Goal: Information Seeking & Learning: Learn about a topic

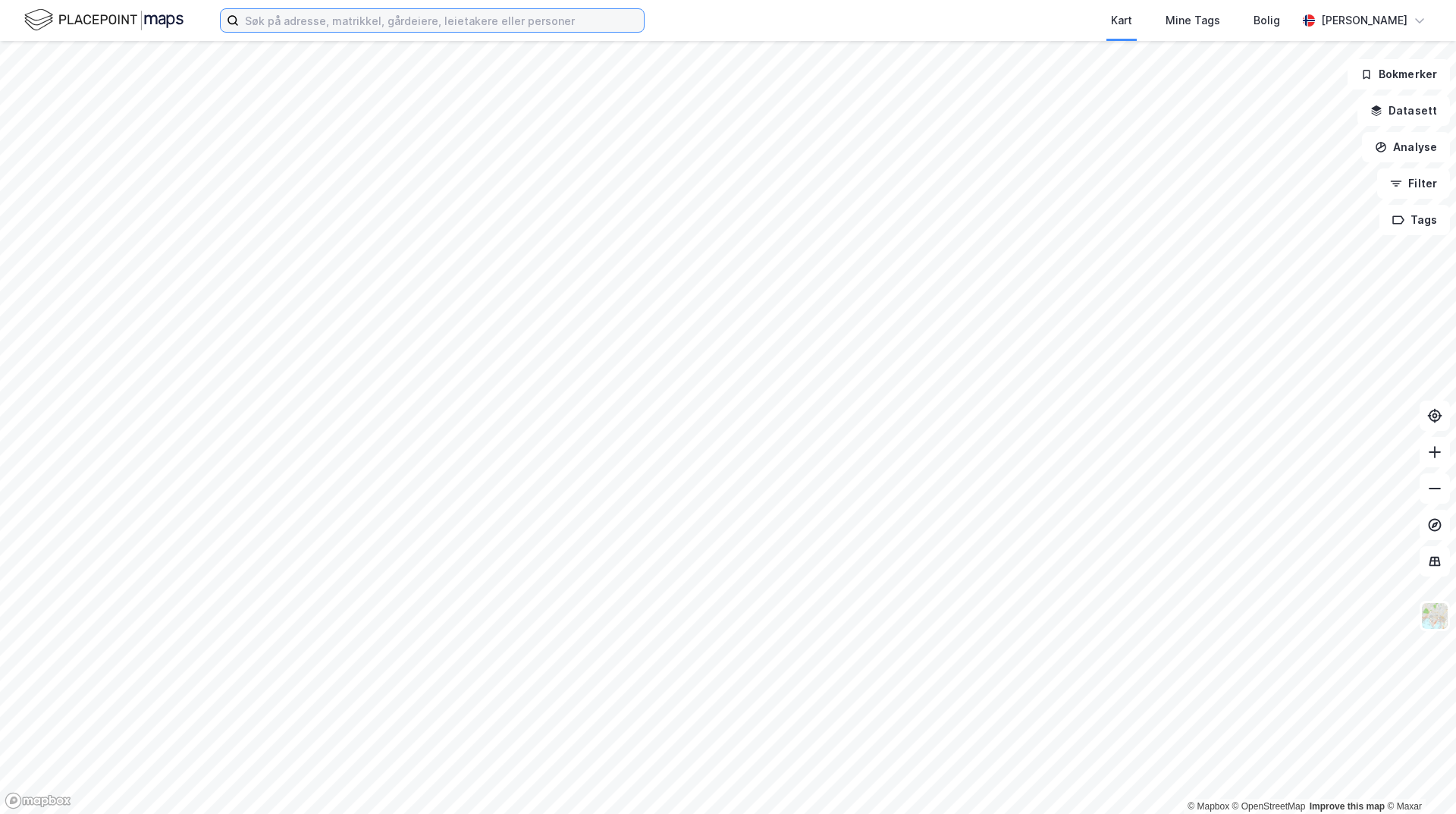
click at [322, 18] on input at bounding box center [441, 20] width 405 height 22
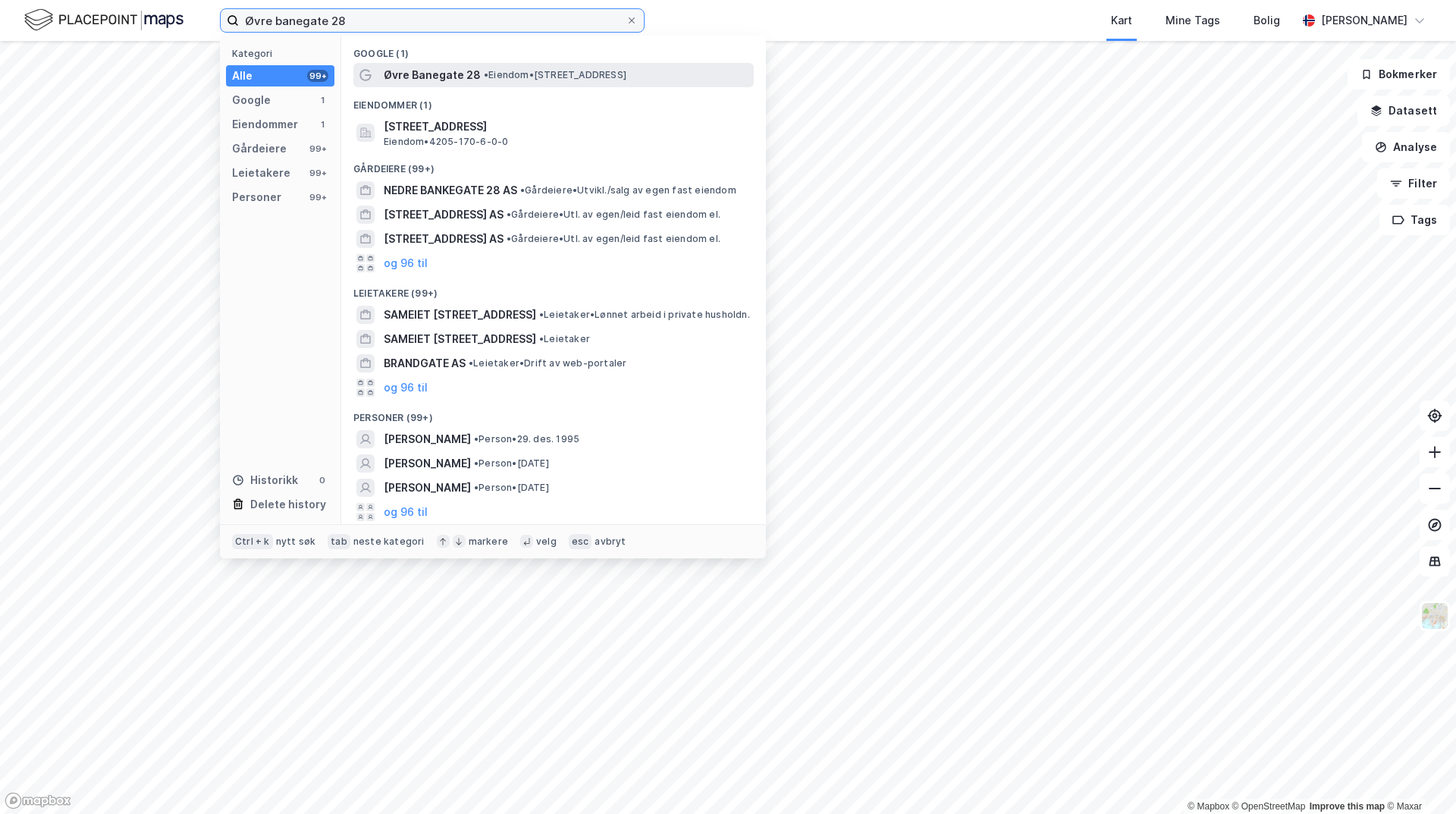
type input "Øvre banegate 28"
click at [465, 85] on div "Øvre Banegate 28 • Eiendom • [STREET_ADDRESS]" at bounding box center [553, 75] width 400 height 24
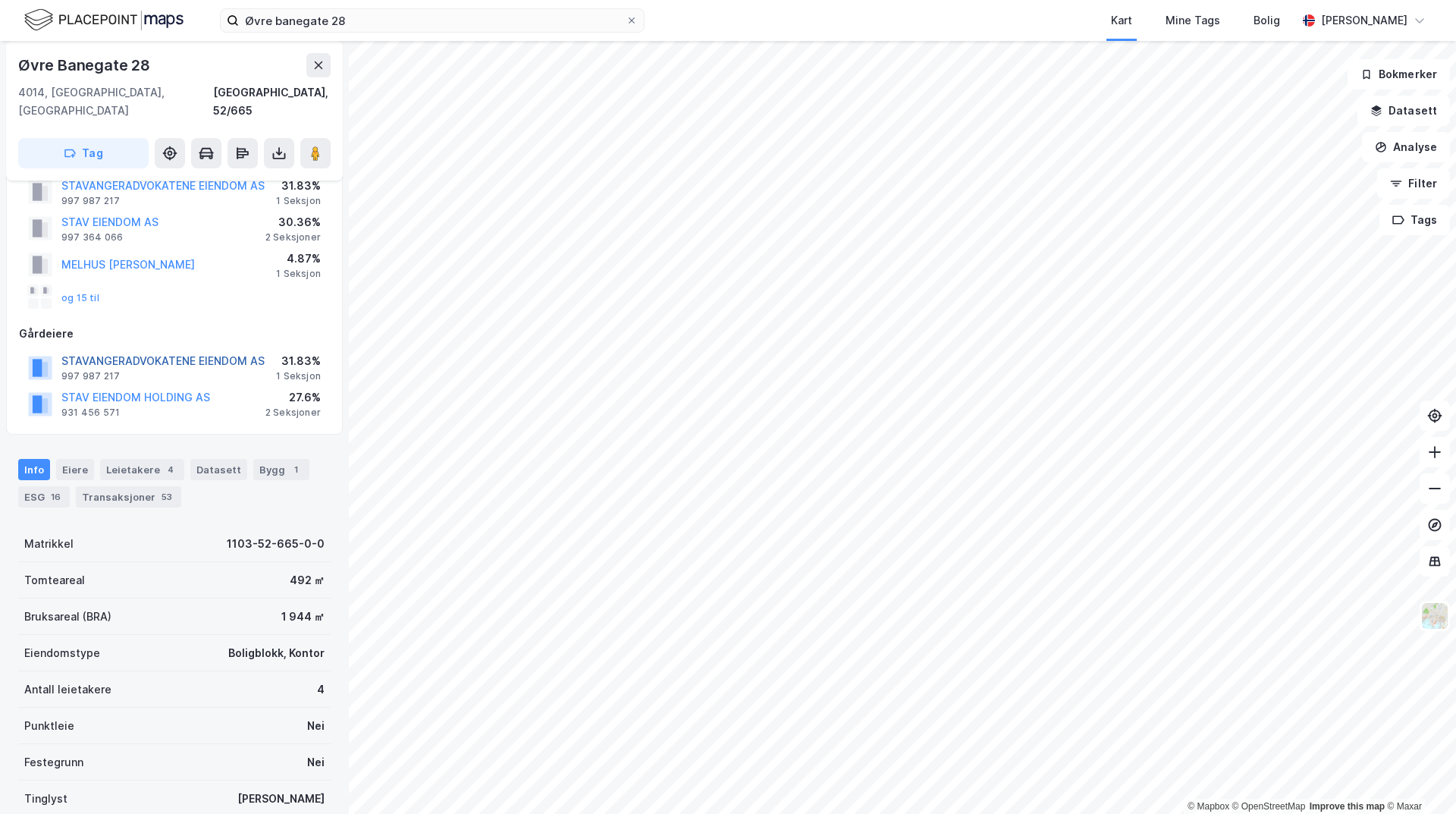
scroll to position [75, 0]
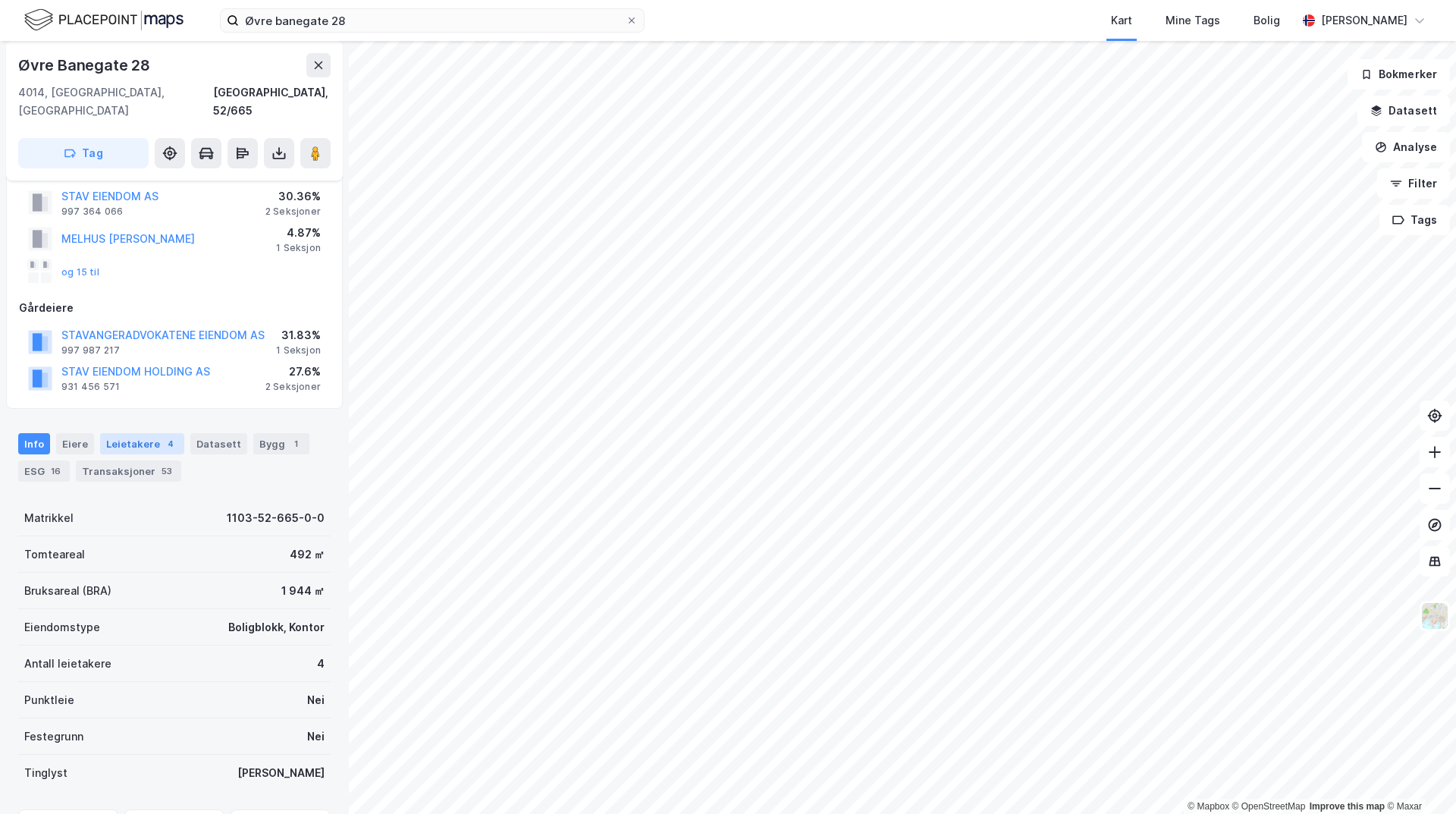
click at [118, 433] on div "Leietakere 4" at bounding box center [143, 443] width 85 height 22
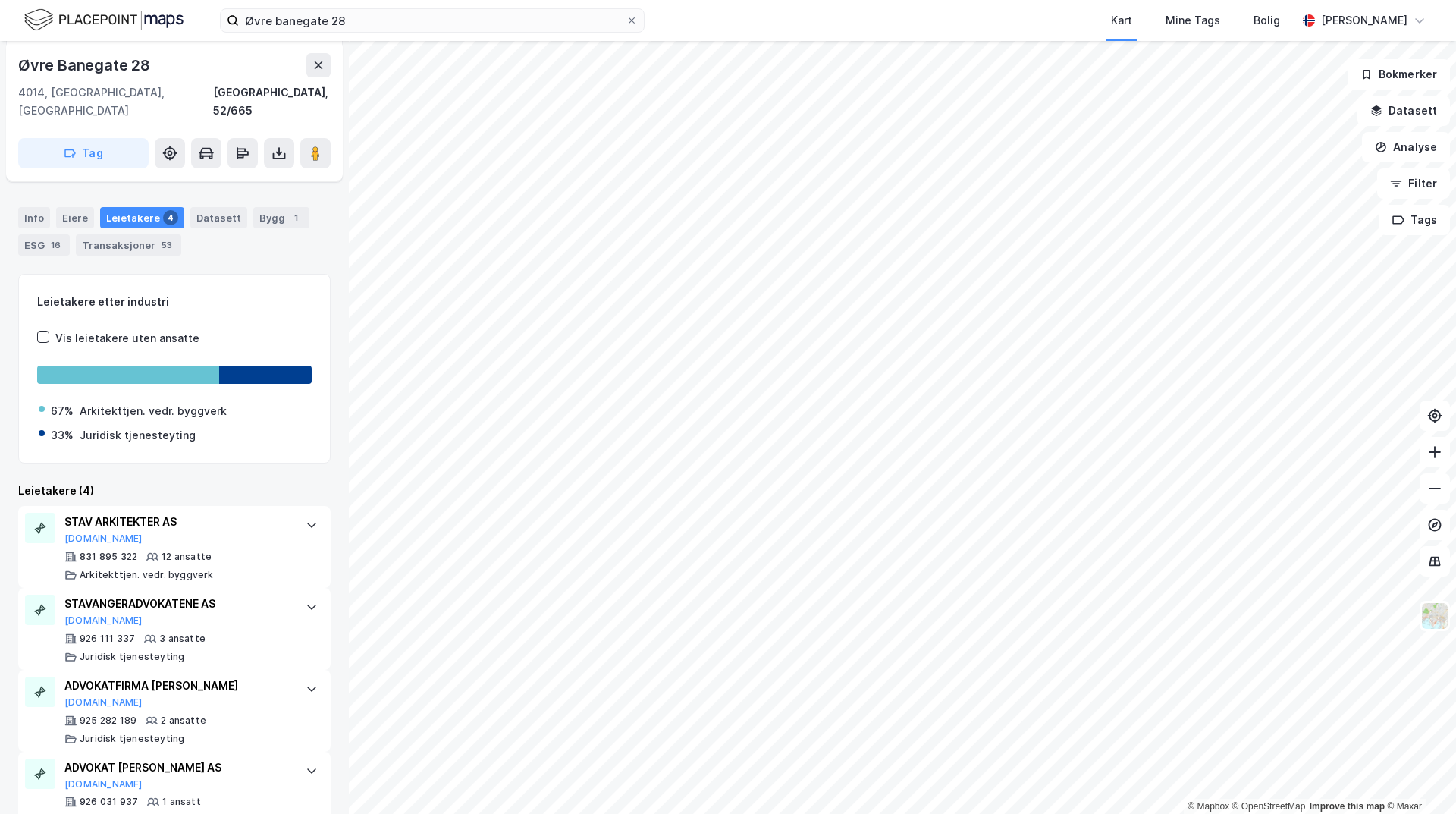
scroll to position [303, 0]
click at [260, 206] on div "Bygg 1" at bounding box center [282, 216] width 56 height 22
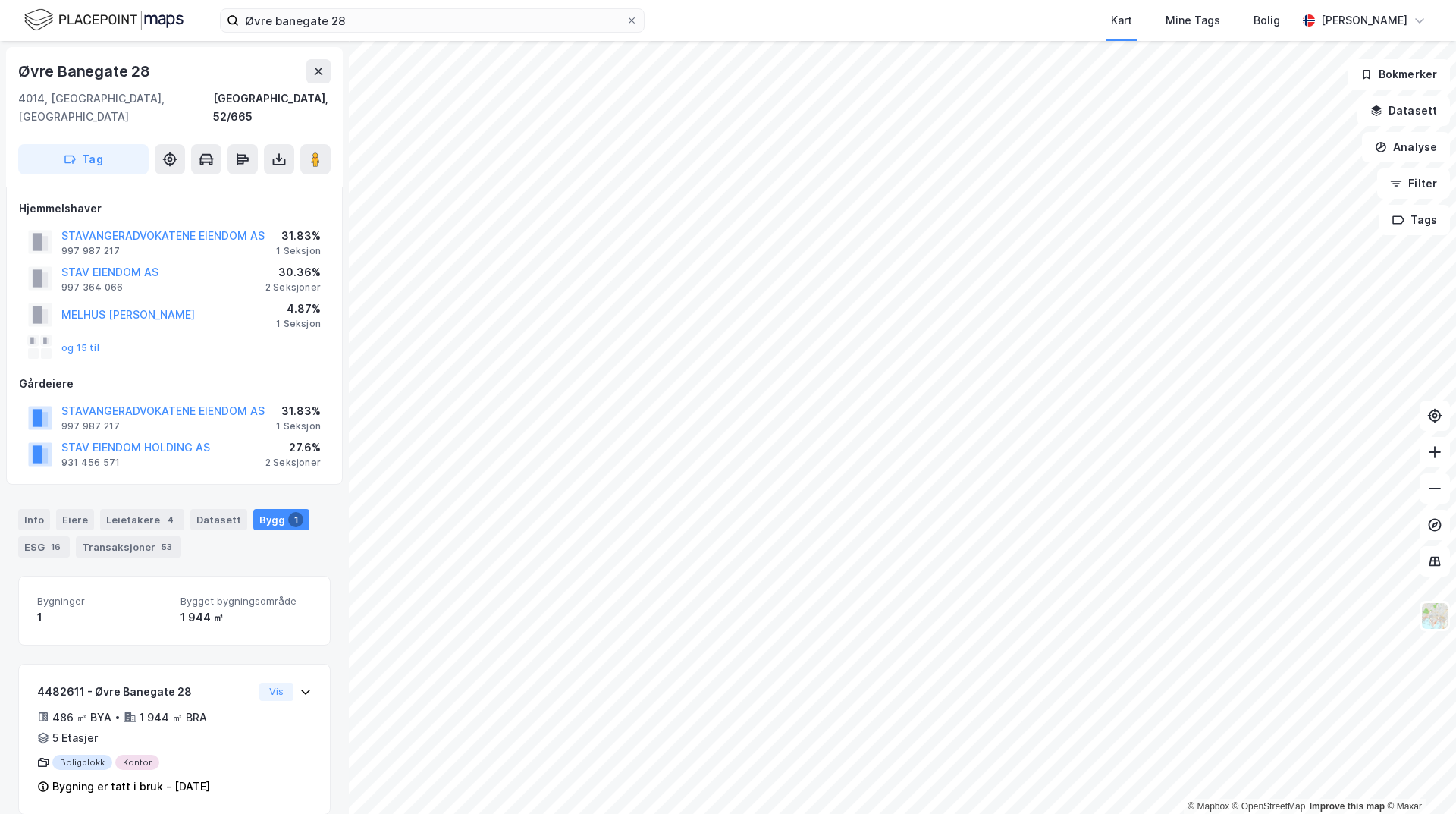
scroll to position [1, 0]
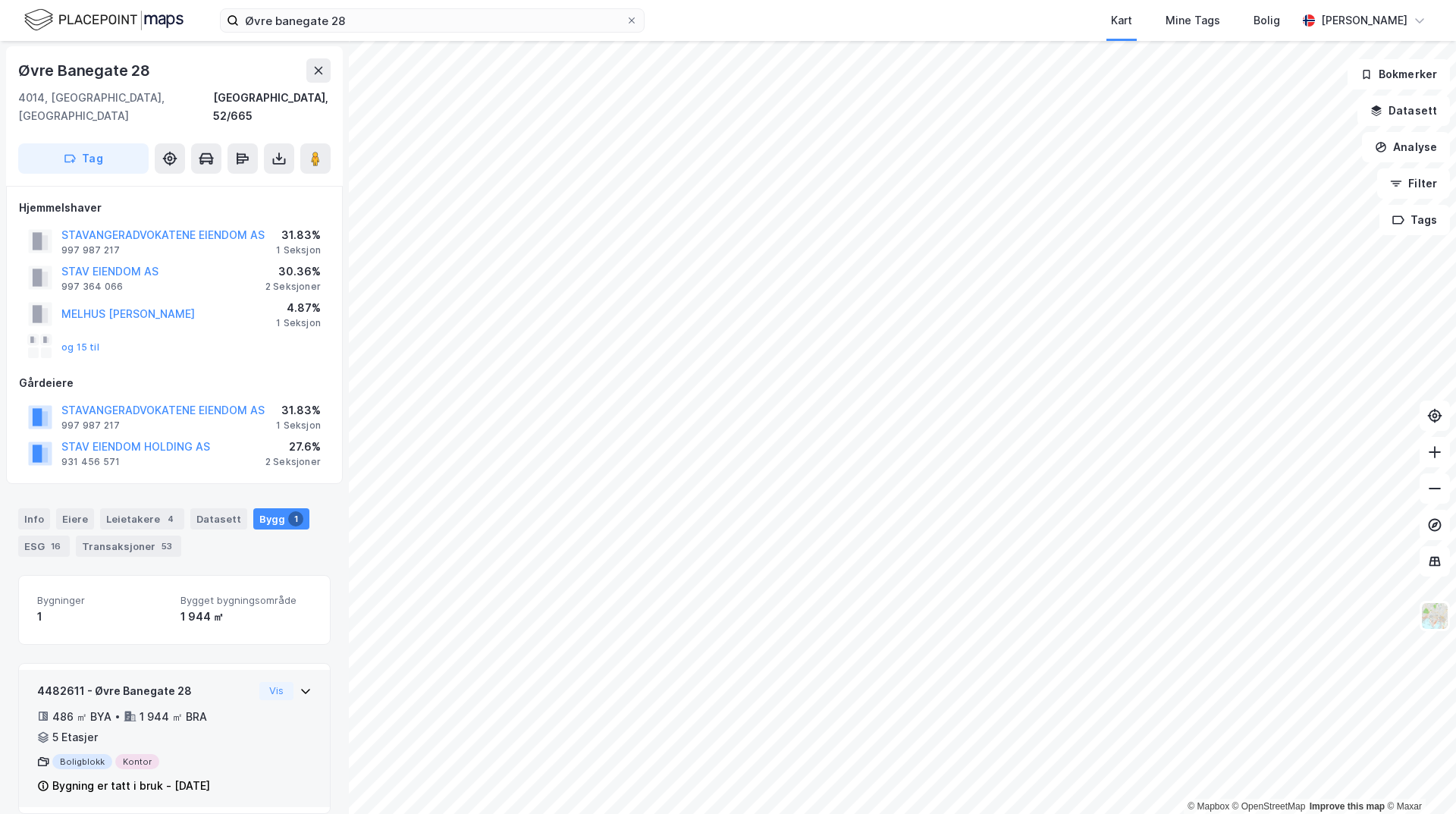
click at [121, 686] on div "4482611 - Øvre Banegate 28 486 ㎡ BYA • 1 944 ㎡ BRA • 5 Etasjer Boligblokk Konto…" at bounding box center [145, 739] width 216 height 114
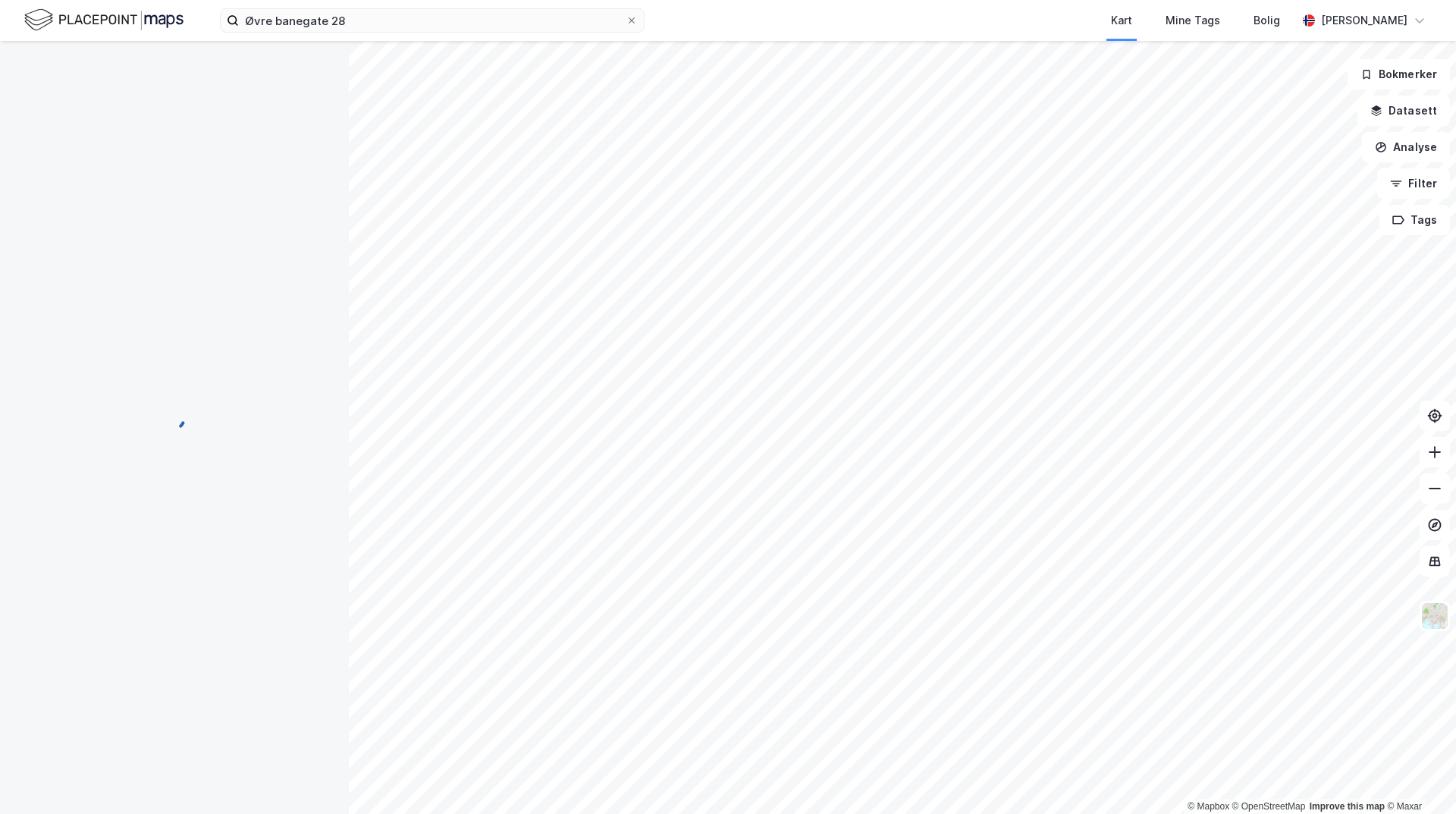
scroll to position [0, 0]
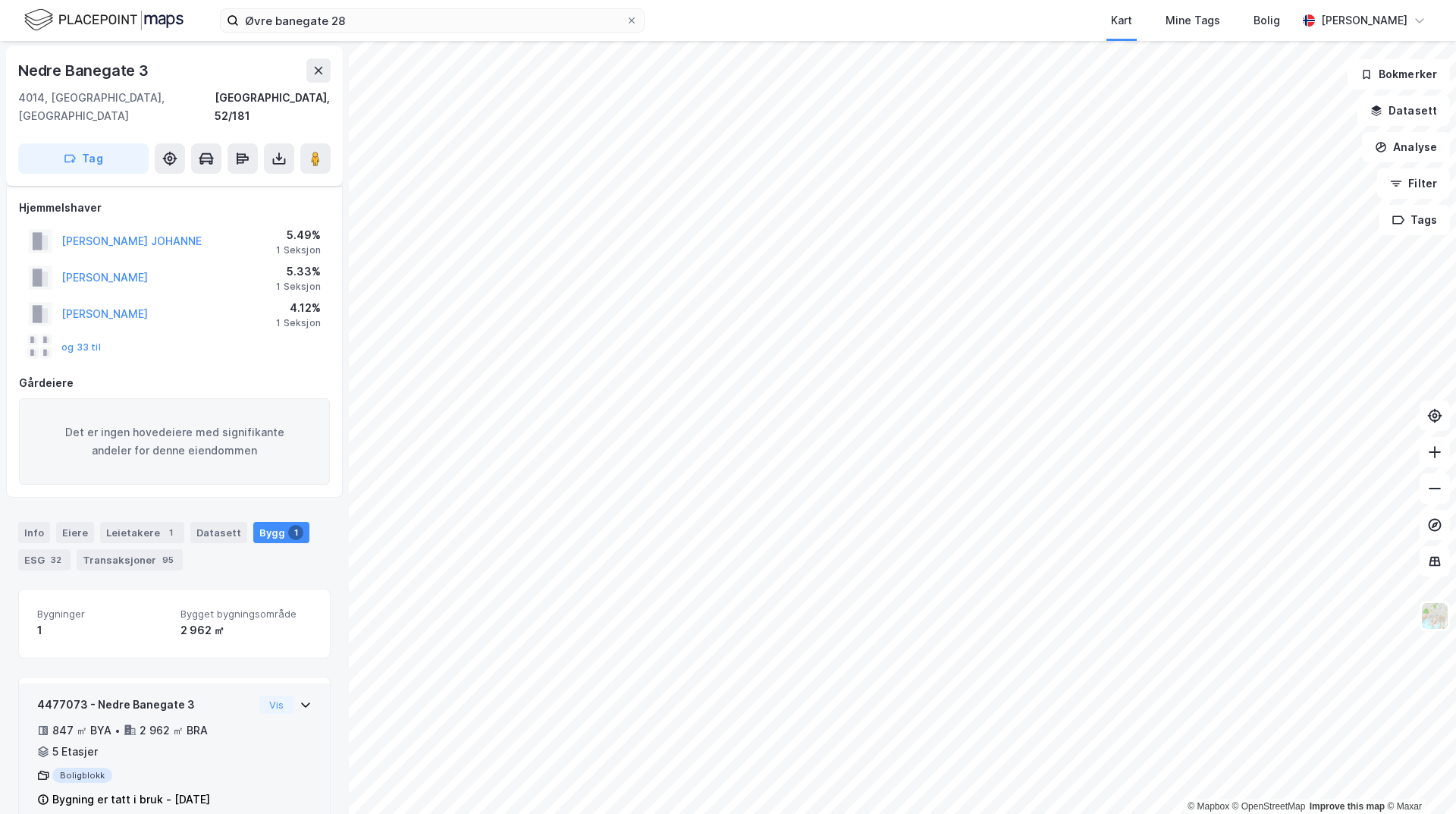
scroll to position [14, 0]
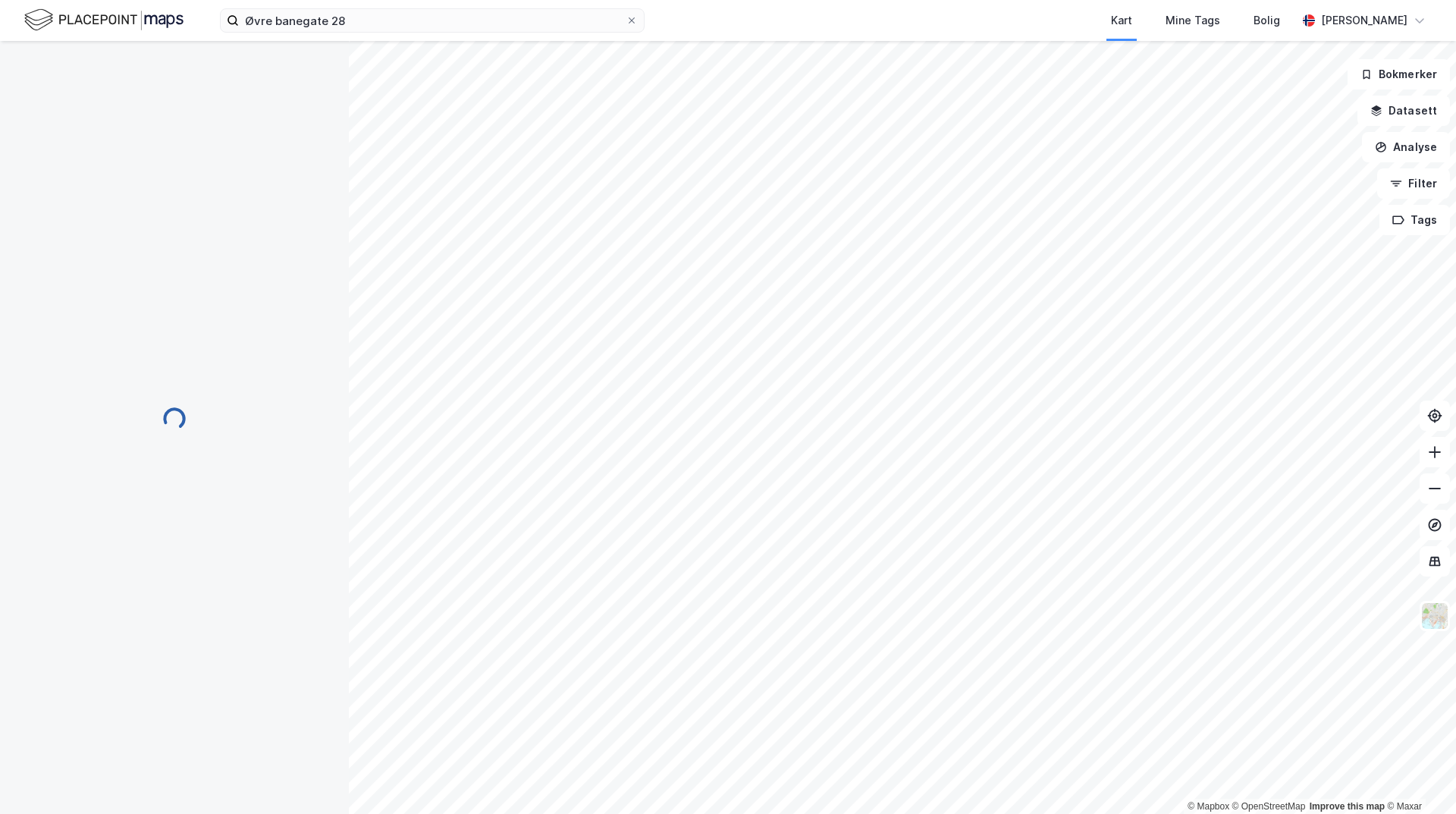
scroll to position [1, 0]
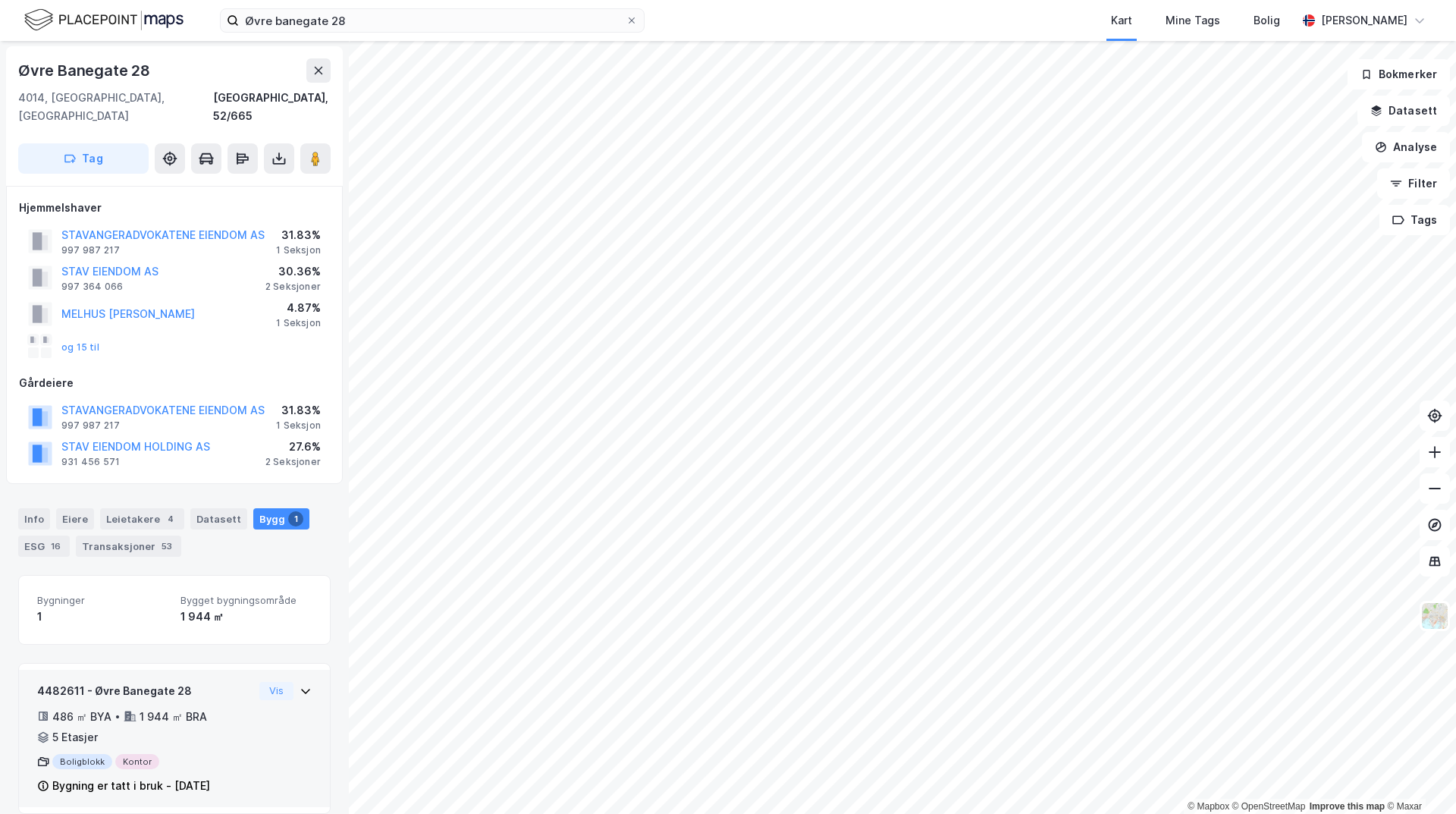
click at [89, 753] on div "Boligblokk Kontor" at bounding box center [145, 761] width 216 height 15
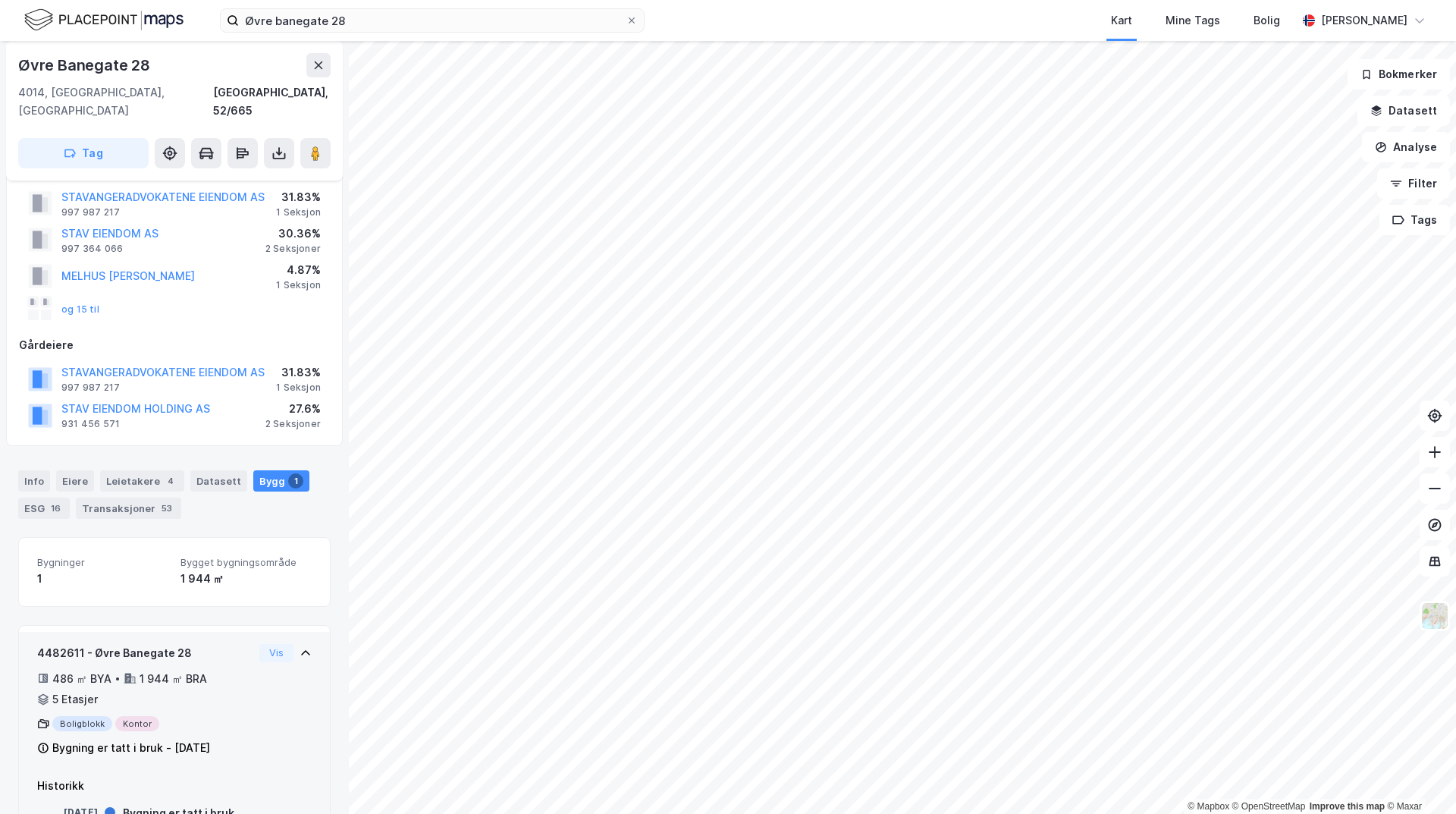
scroll to position [72, 0]
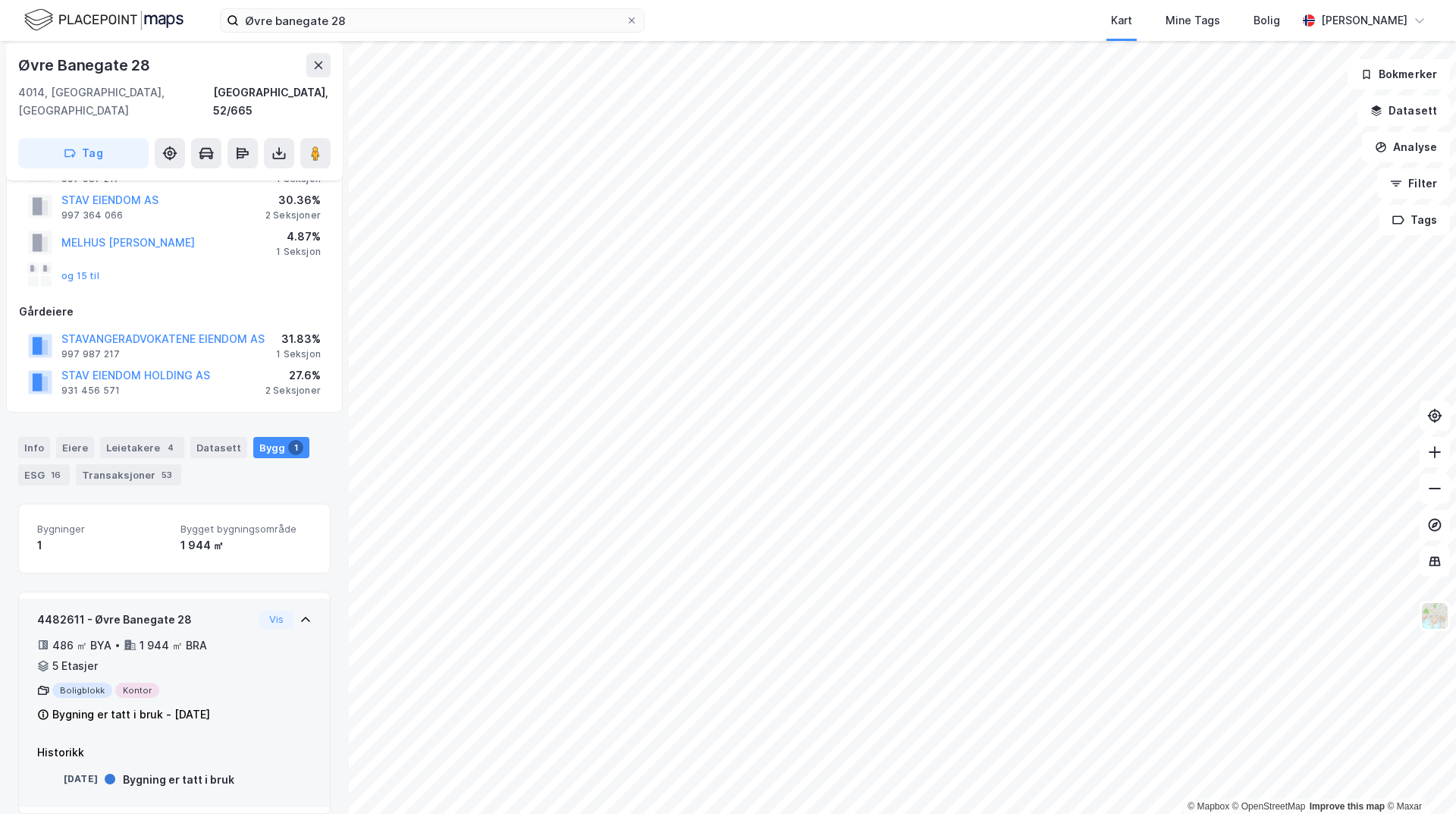
click at [129, 682] on div "Boligblokk Kontor" at bounding box center [145, 690] width 216 height 15
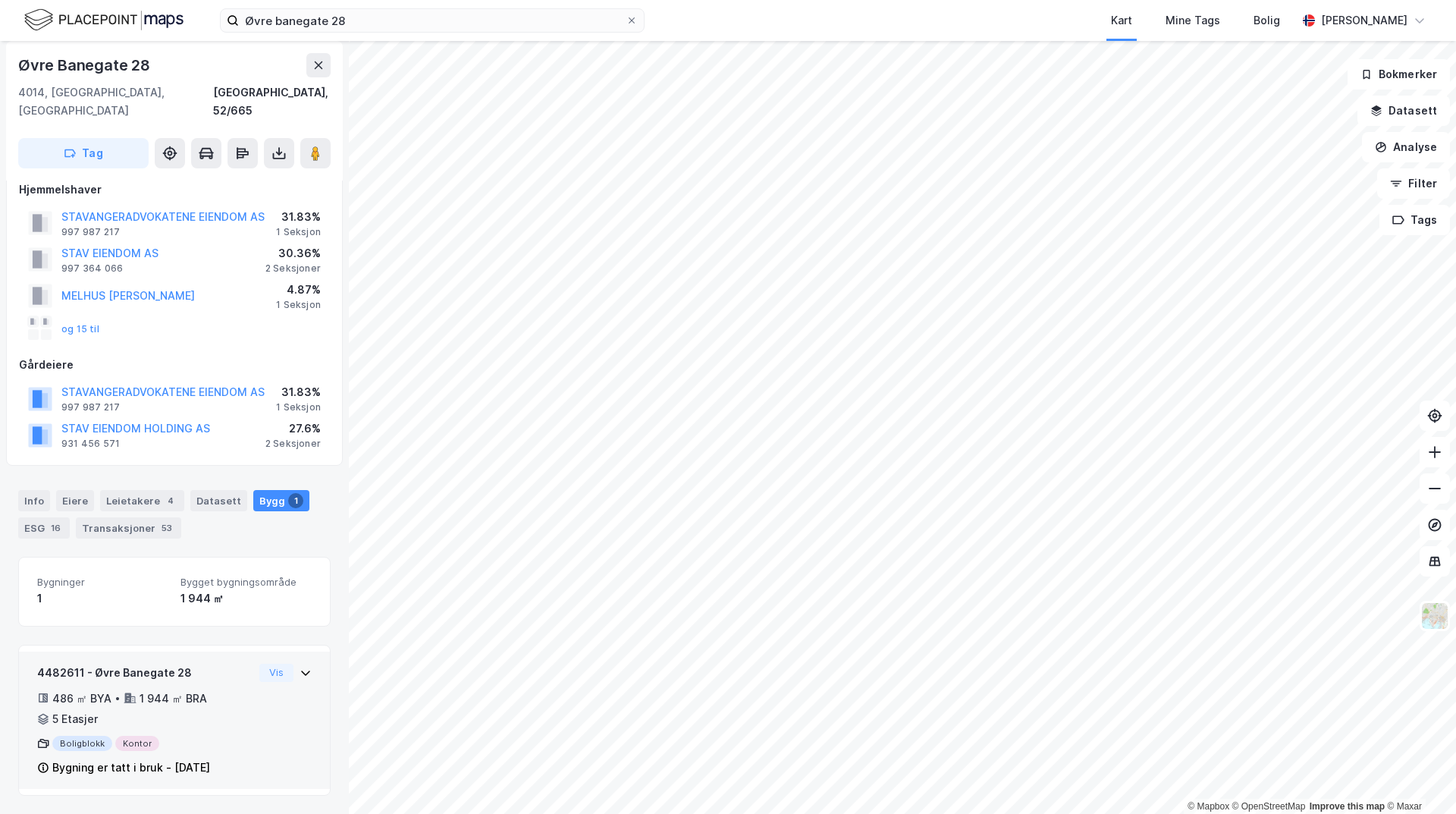
scroll to position [1, 0]
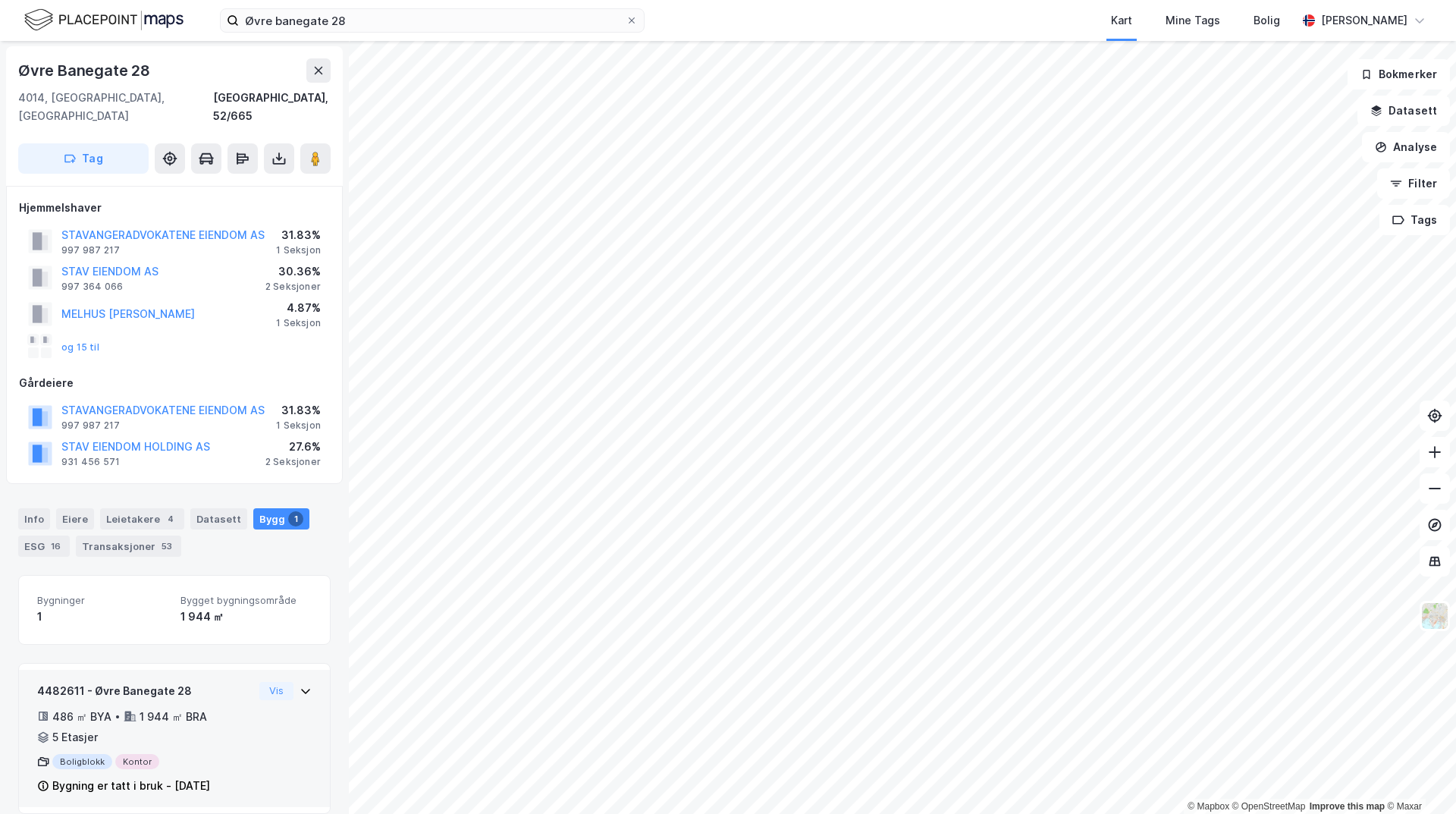
click at [129, 682] on div "4482611 - Øvre Banegate 28" at bounding box center [145, 691] width 216 height 18
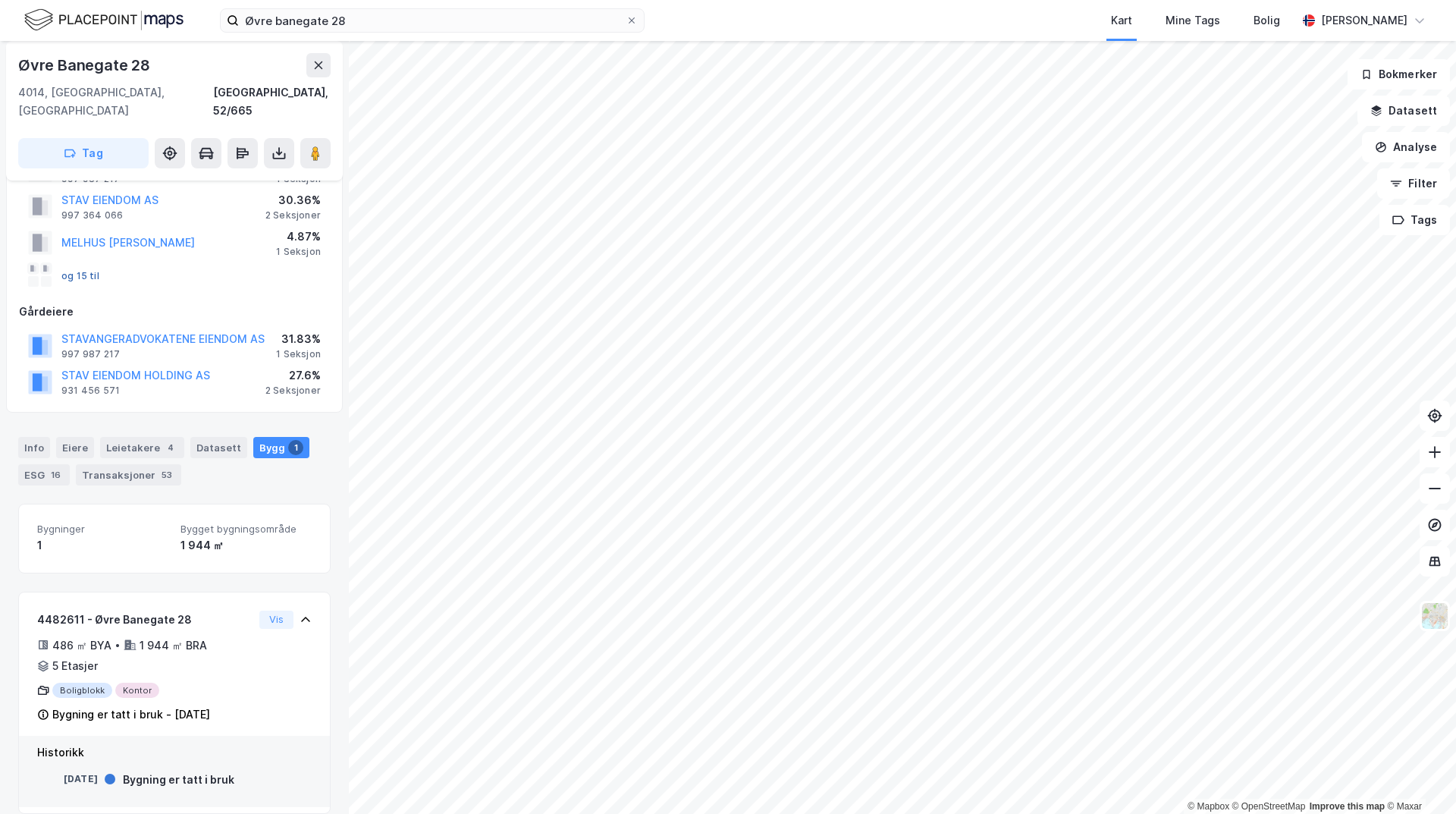
click at [0, 0] on button "og 15 til" at bounding box center [0, 0] width 0 height 0
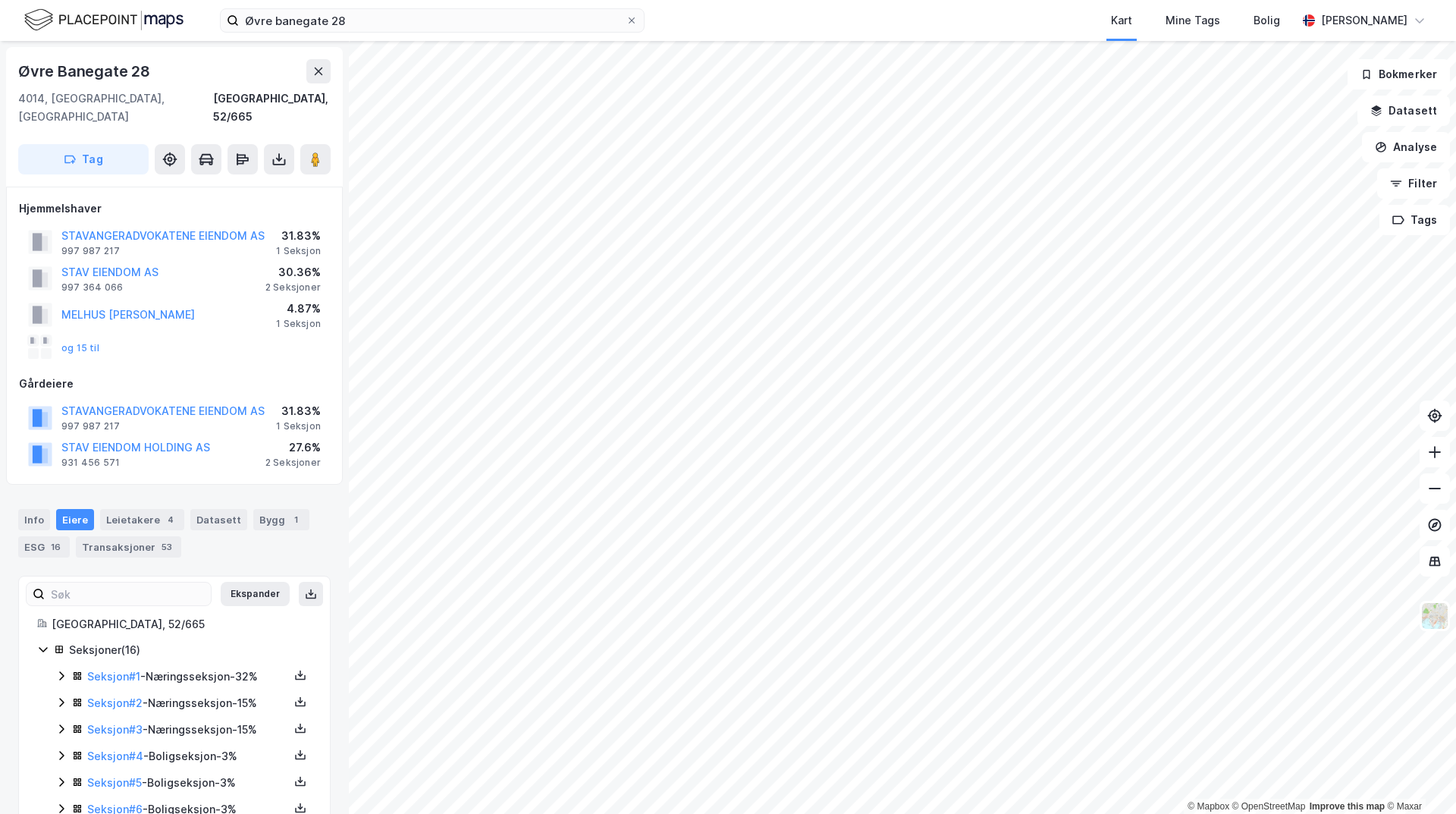
scroll to position [289, 0]
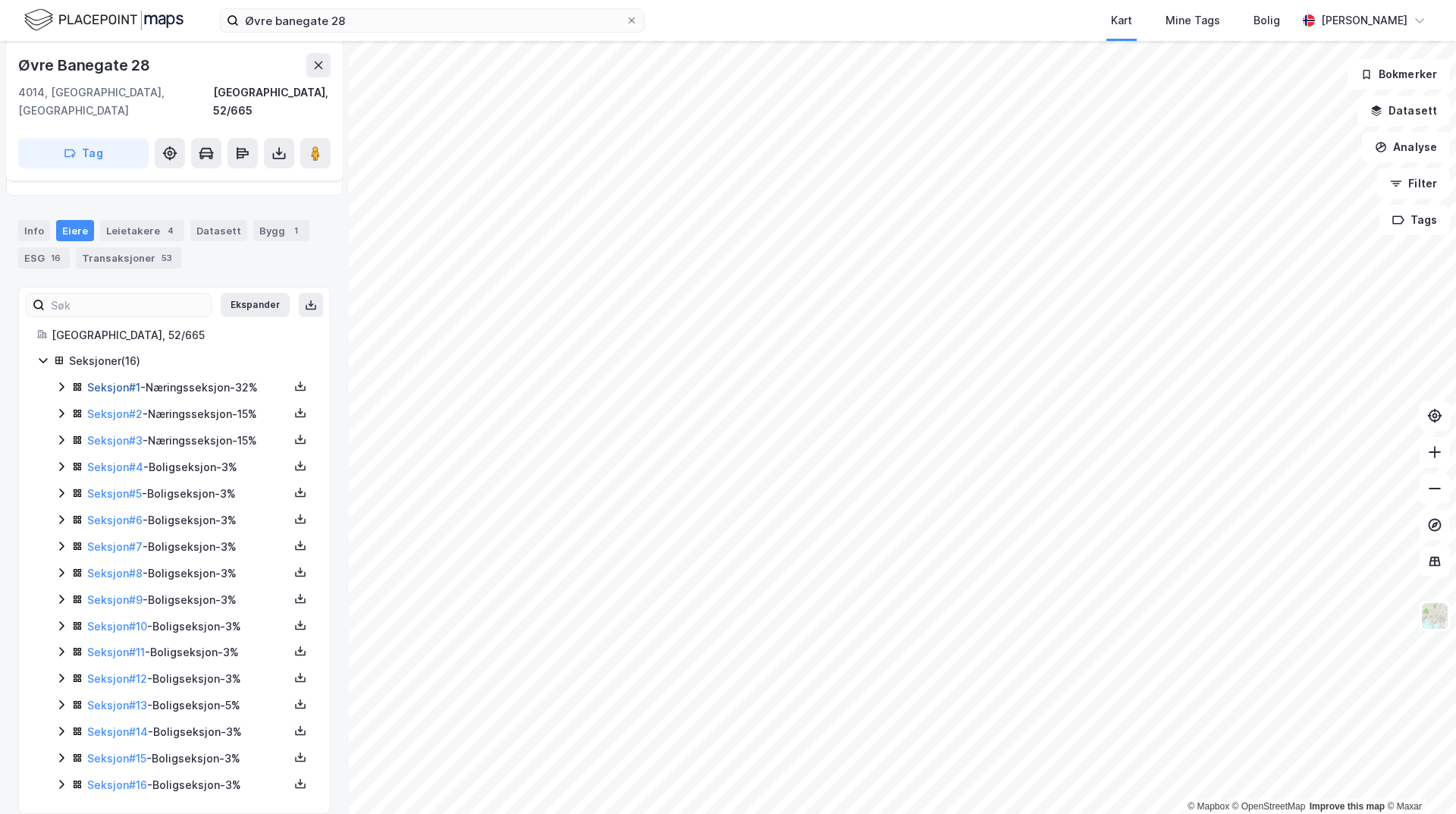
click at [125, 380] on link "Seksjon # 1" at bounding box center [114, 387] width 53 height 13
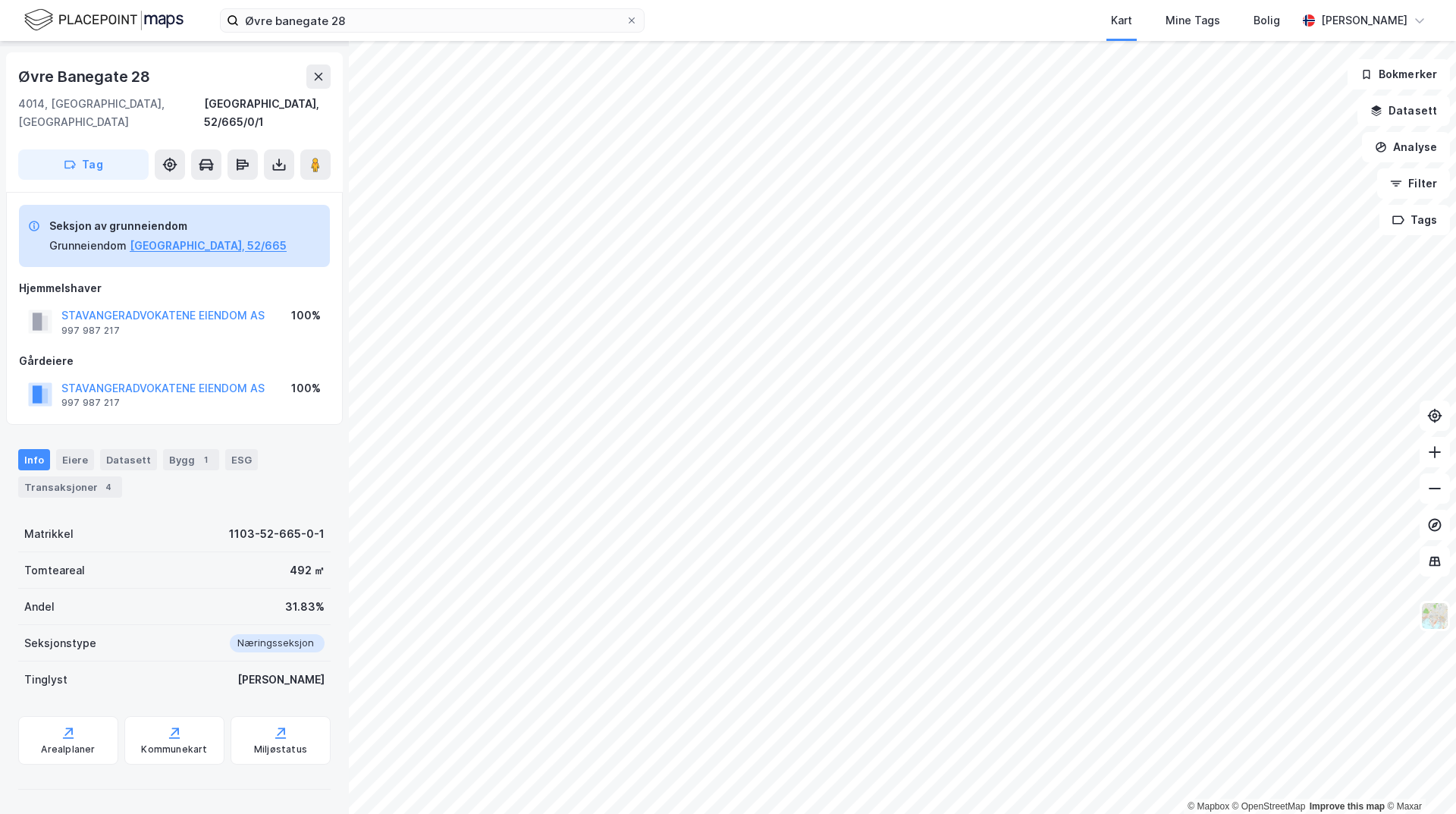
scroll to position [25, 0]
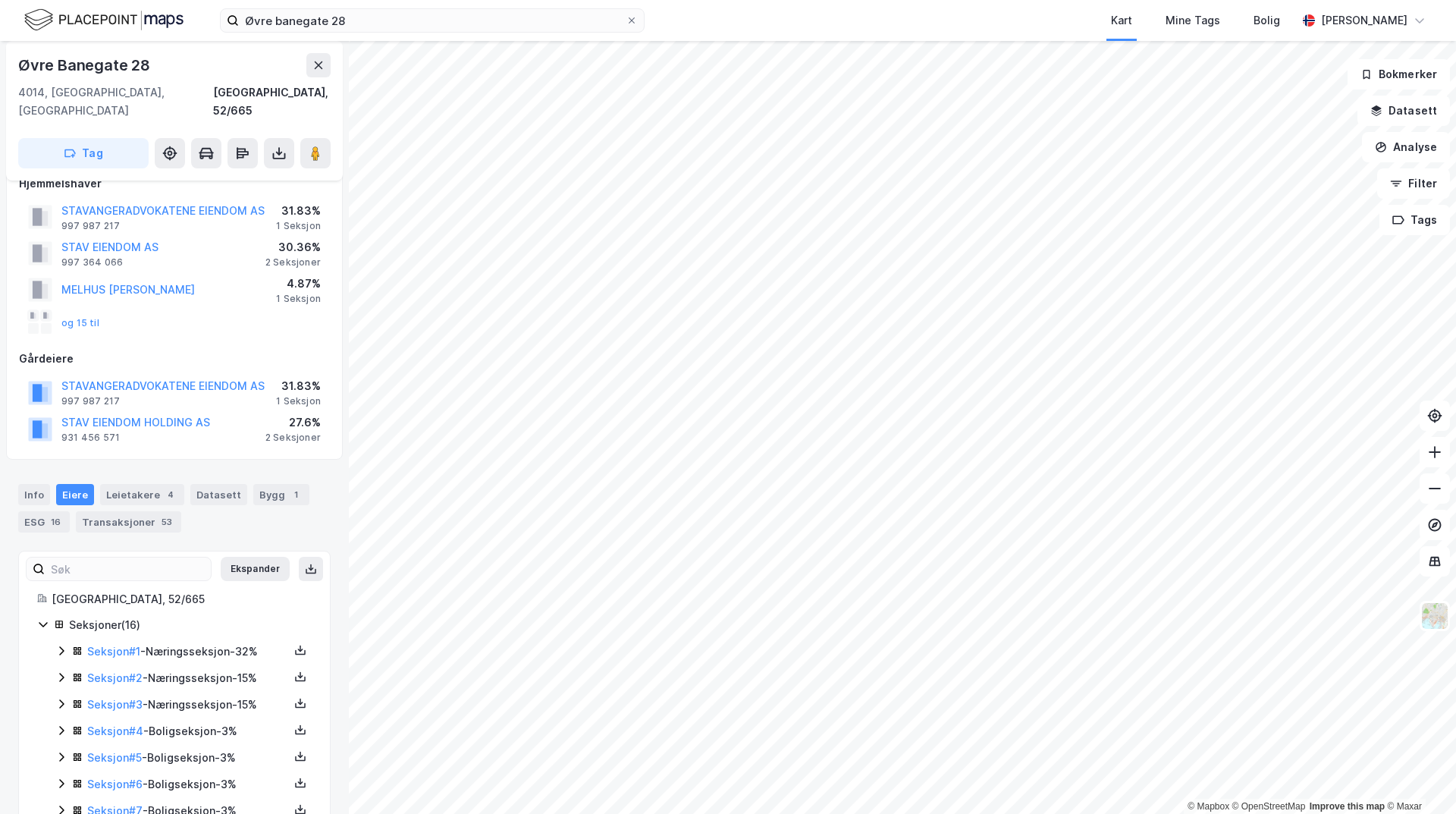
scroll to position [25, 0]
click at [134, 671] on link "Seksjon # 2" at bounding box center [114, 678] width 56 height 13
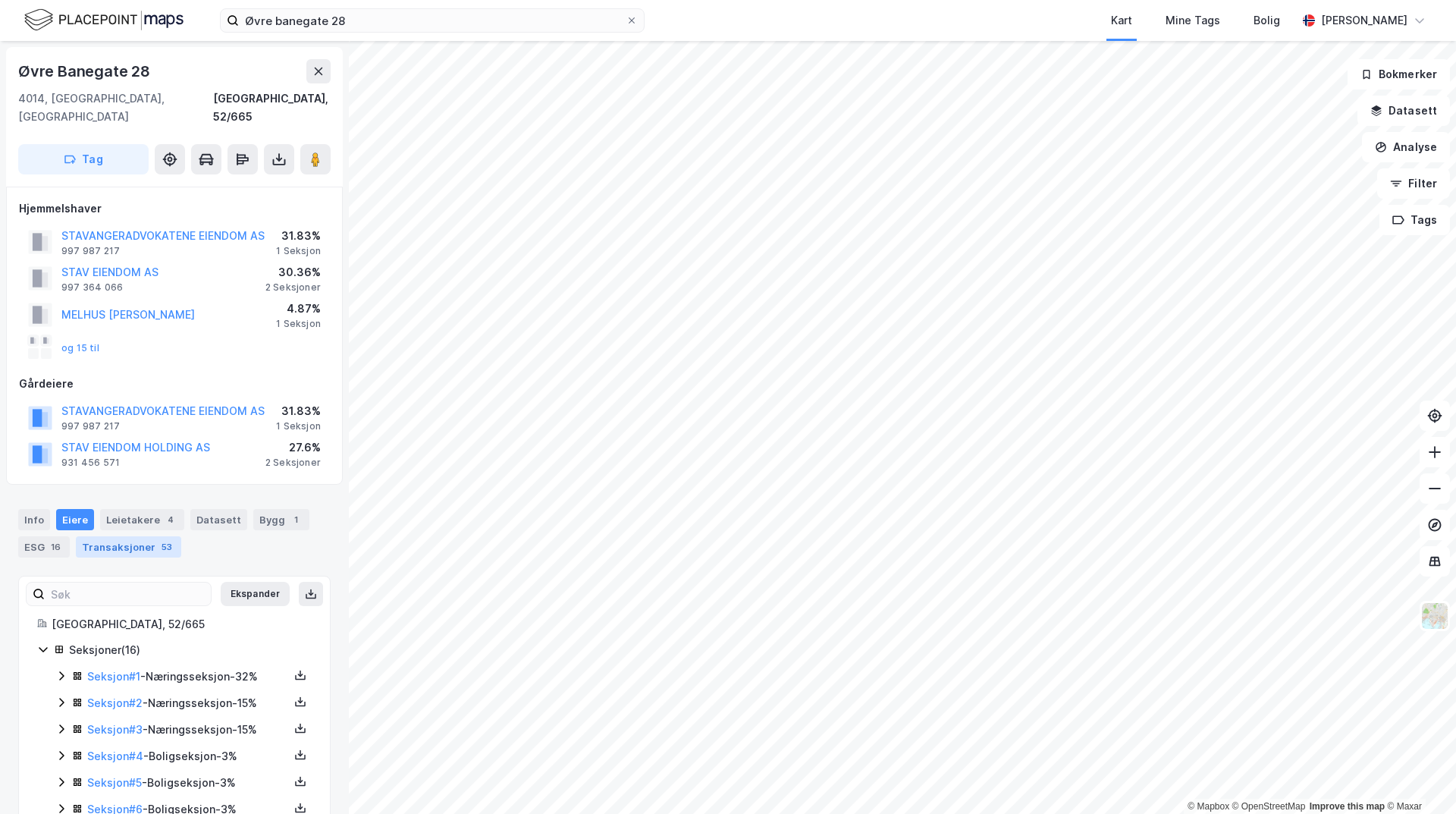
scroll to position [25, 0]
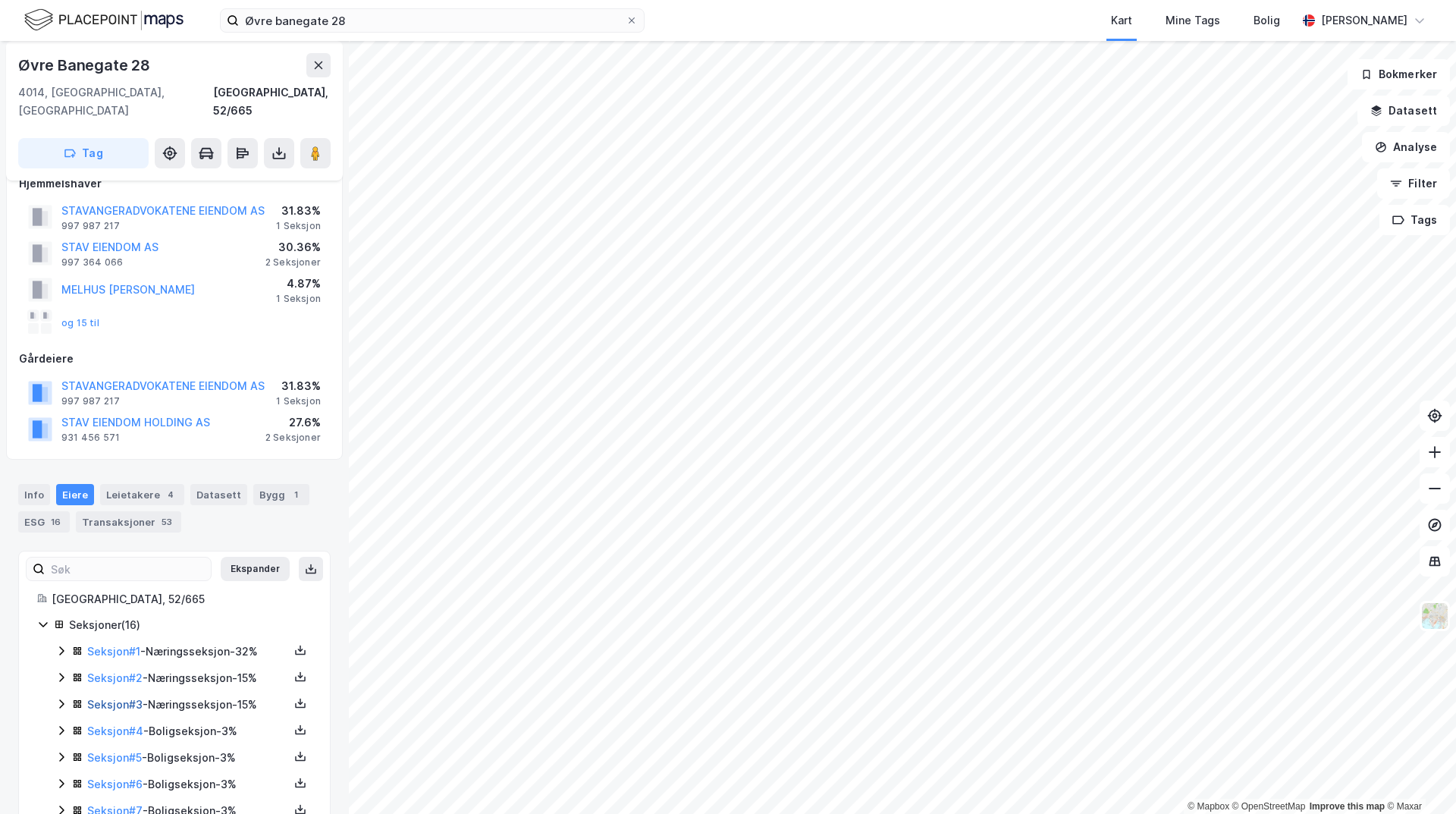
click at [109, 698] on link "Seksjon # 3" at bounding box center [114, 705] width 56 height 13
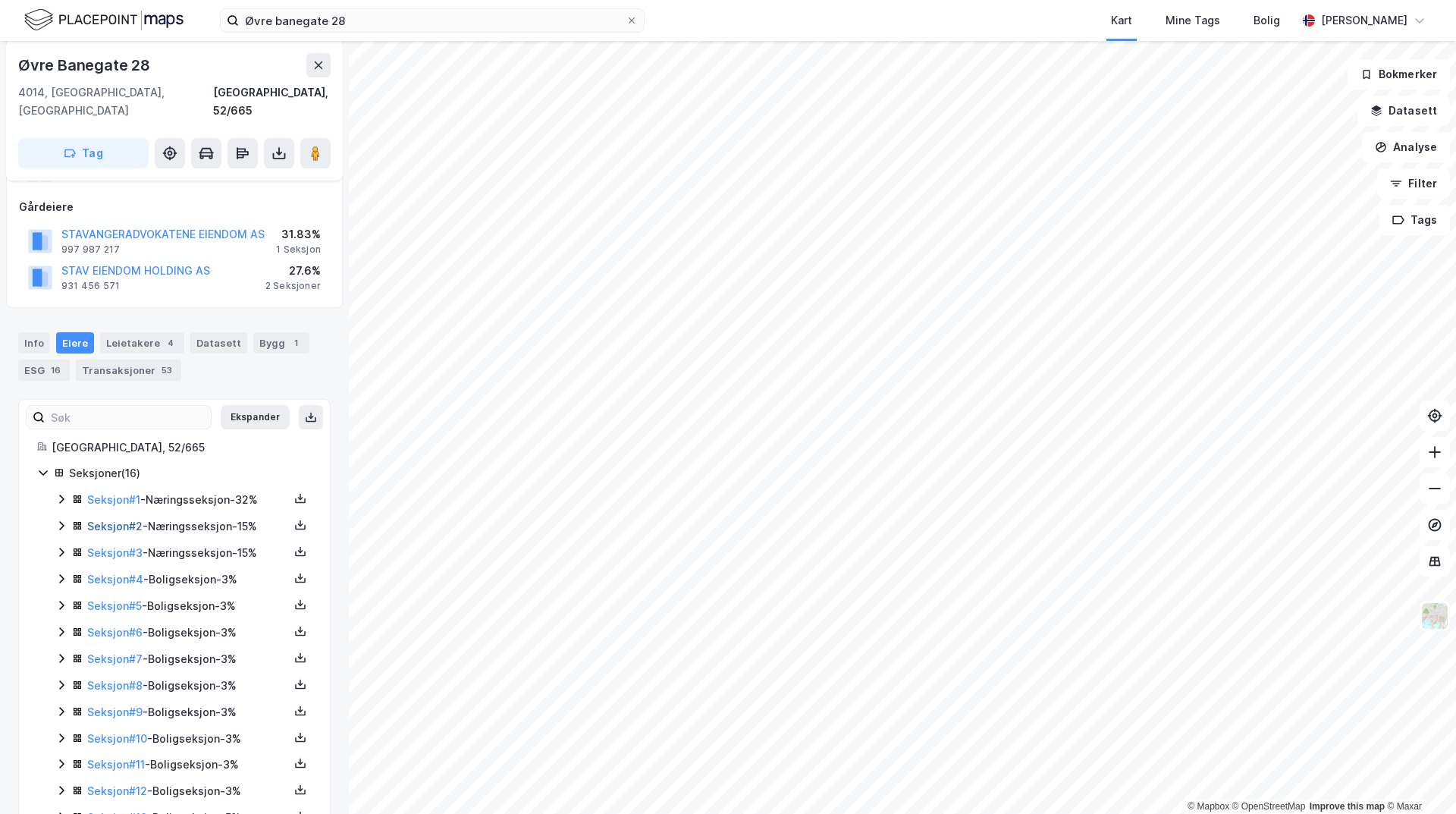
click at [114, 520] on link "Seksjon # 2" at bounding box center [114, 526] width 56 height 13
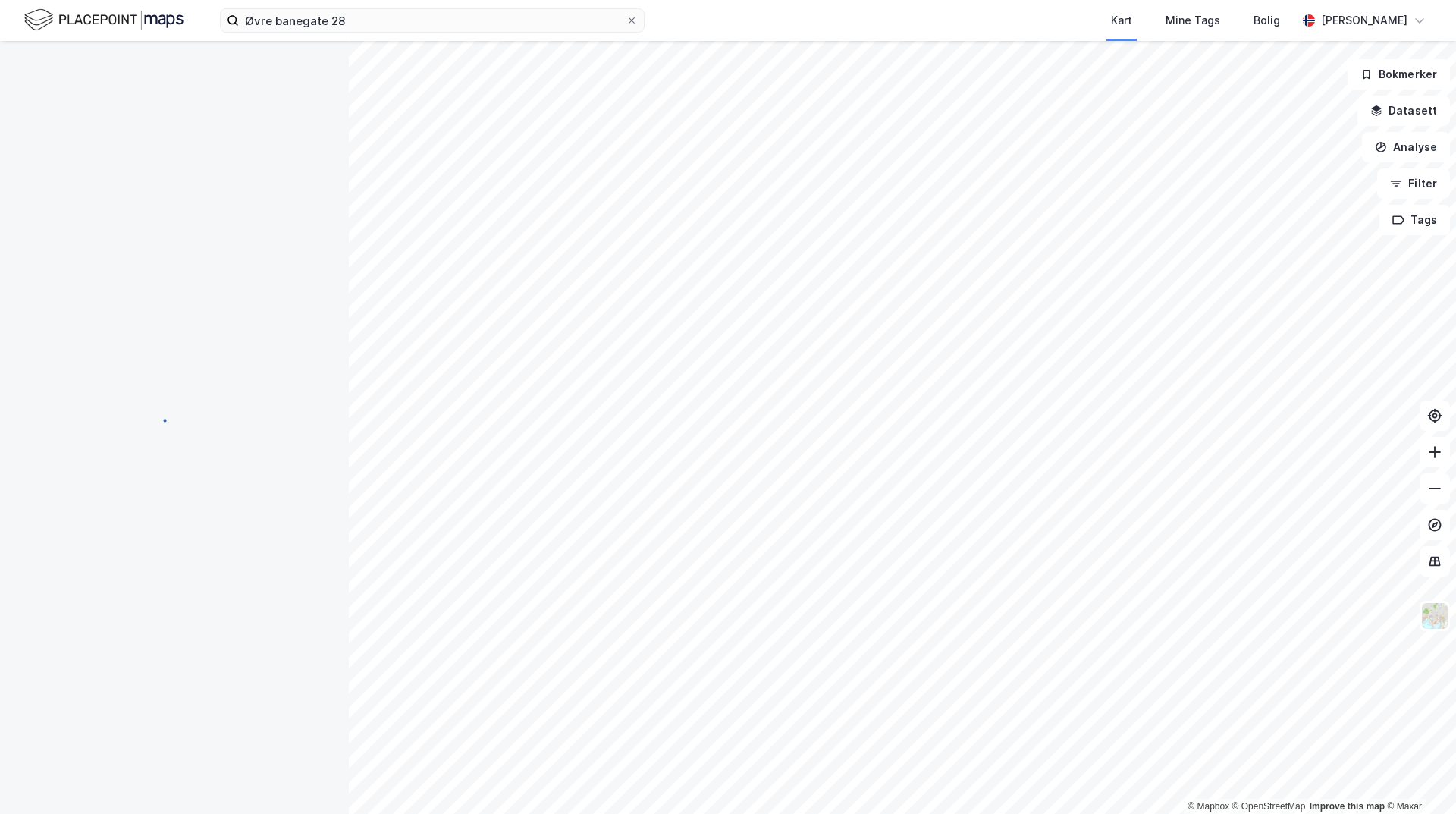
scroll to position [25, 0]
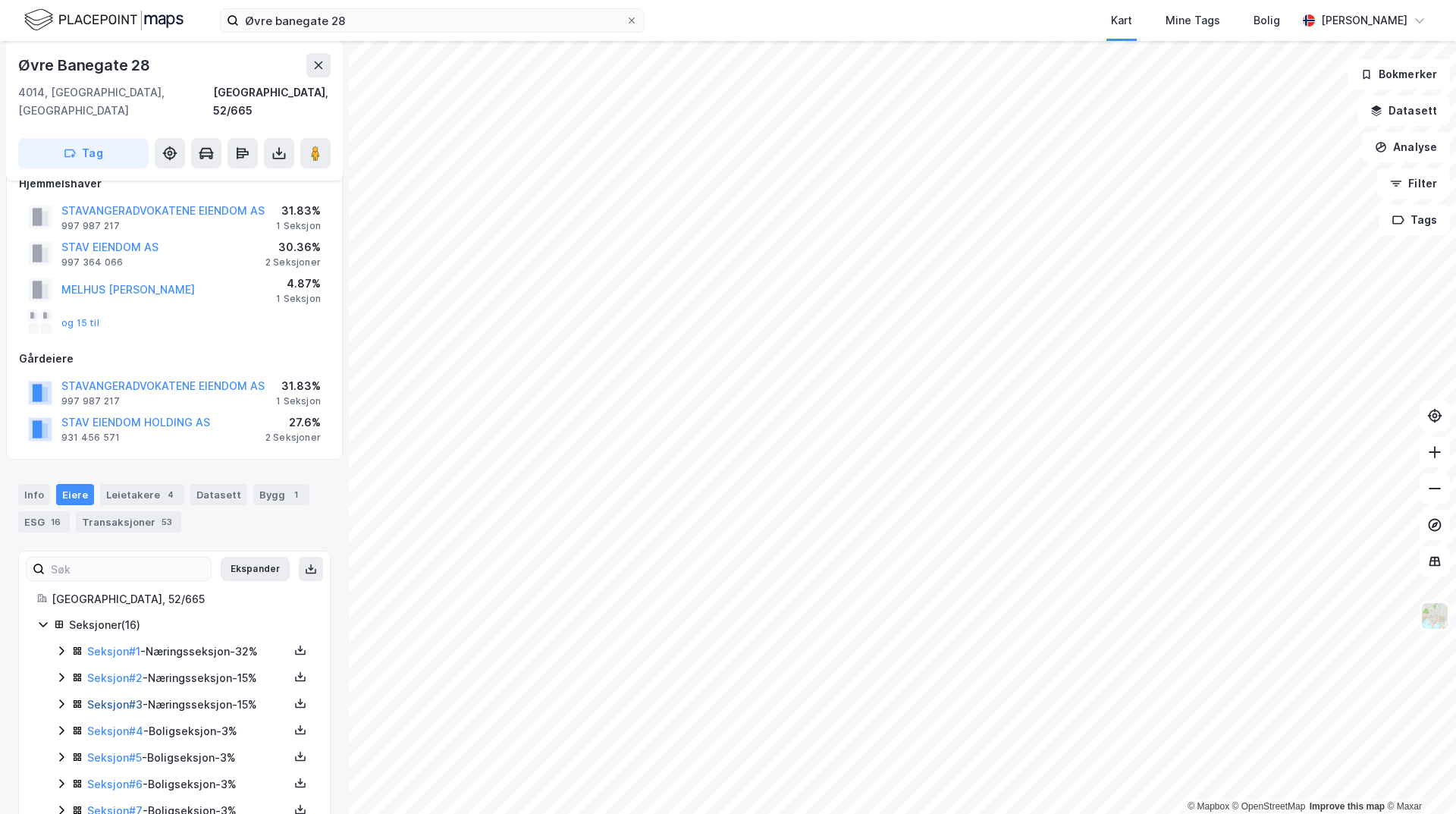
click at [120, 698] on link "Seksjon # 3" at bounding box center [114, 705] width 56 height 13
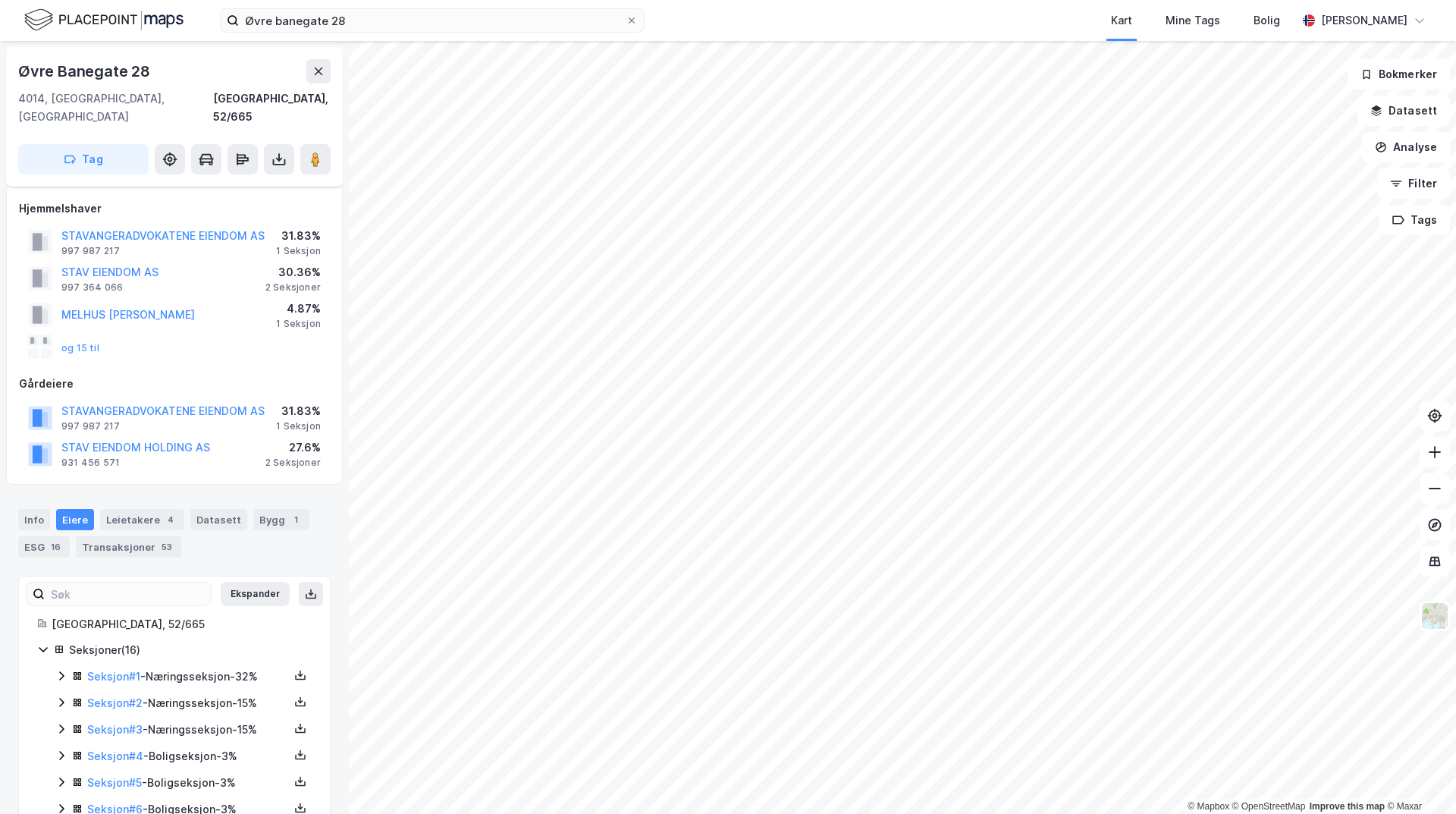
scroll to position [25, 0]
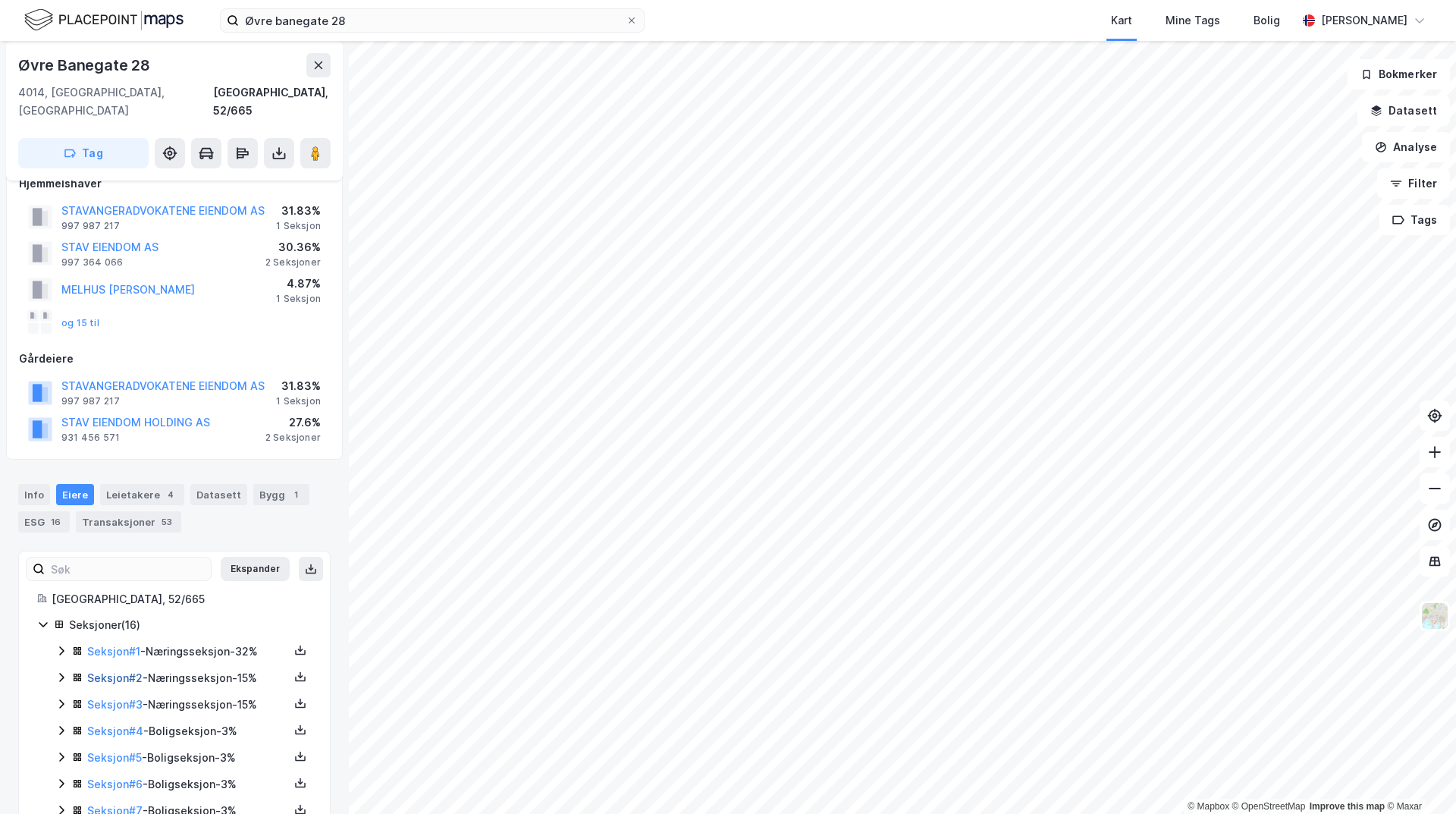
click at [103, 671] on link "Seksjon # 2" at bounding box center [114, 678] width 56 height 13
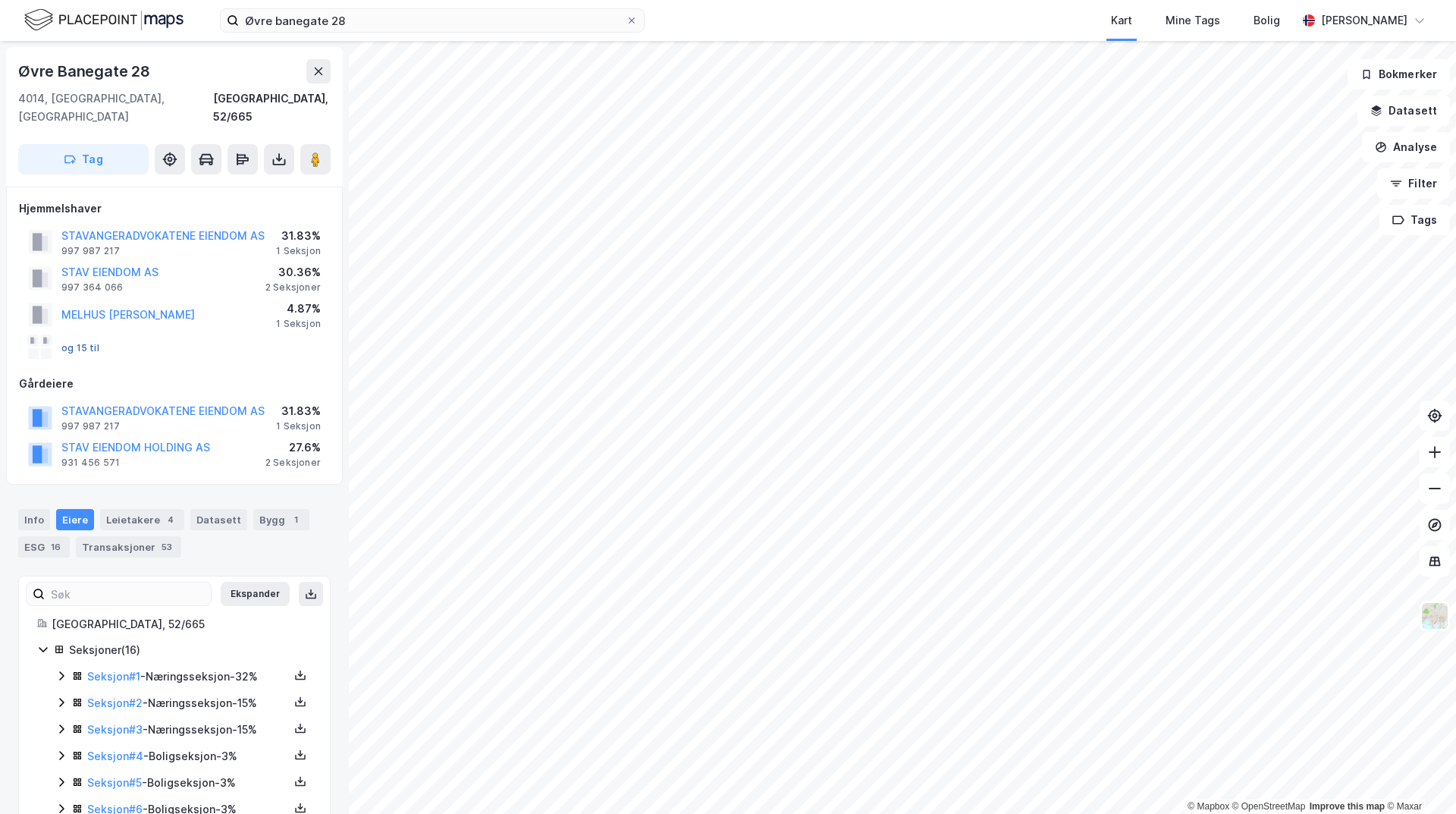
click at [0, 0] on button "og 15 til" at bounding box center [0, 0] width 0 height 0
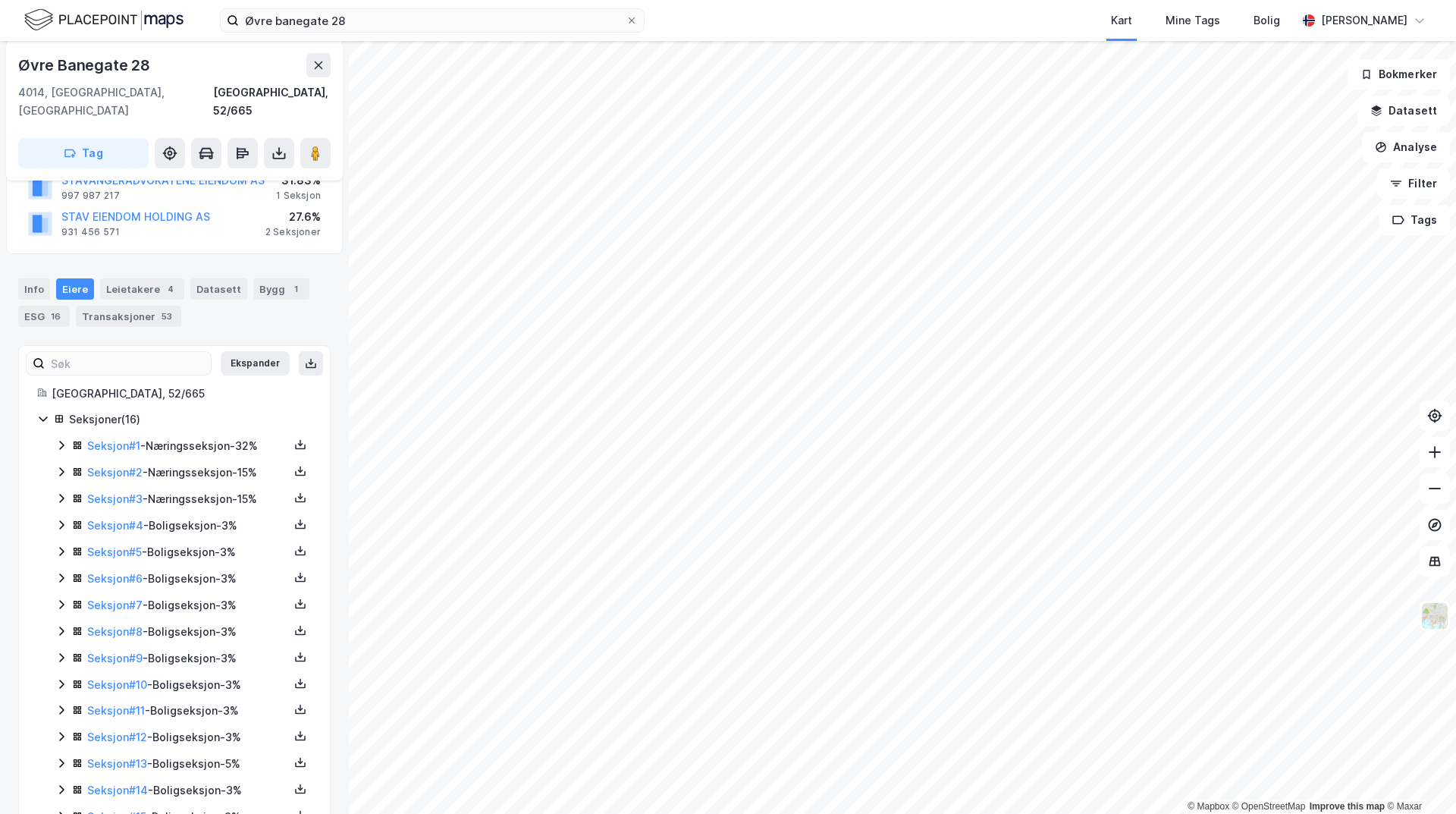
scroll to position [289, 0]
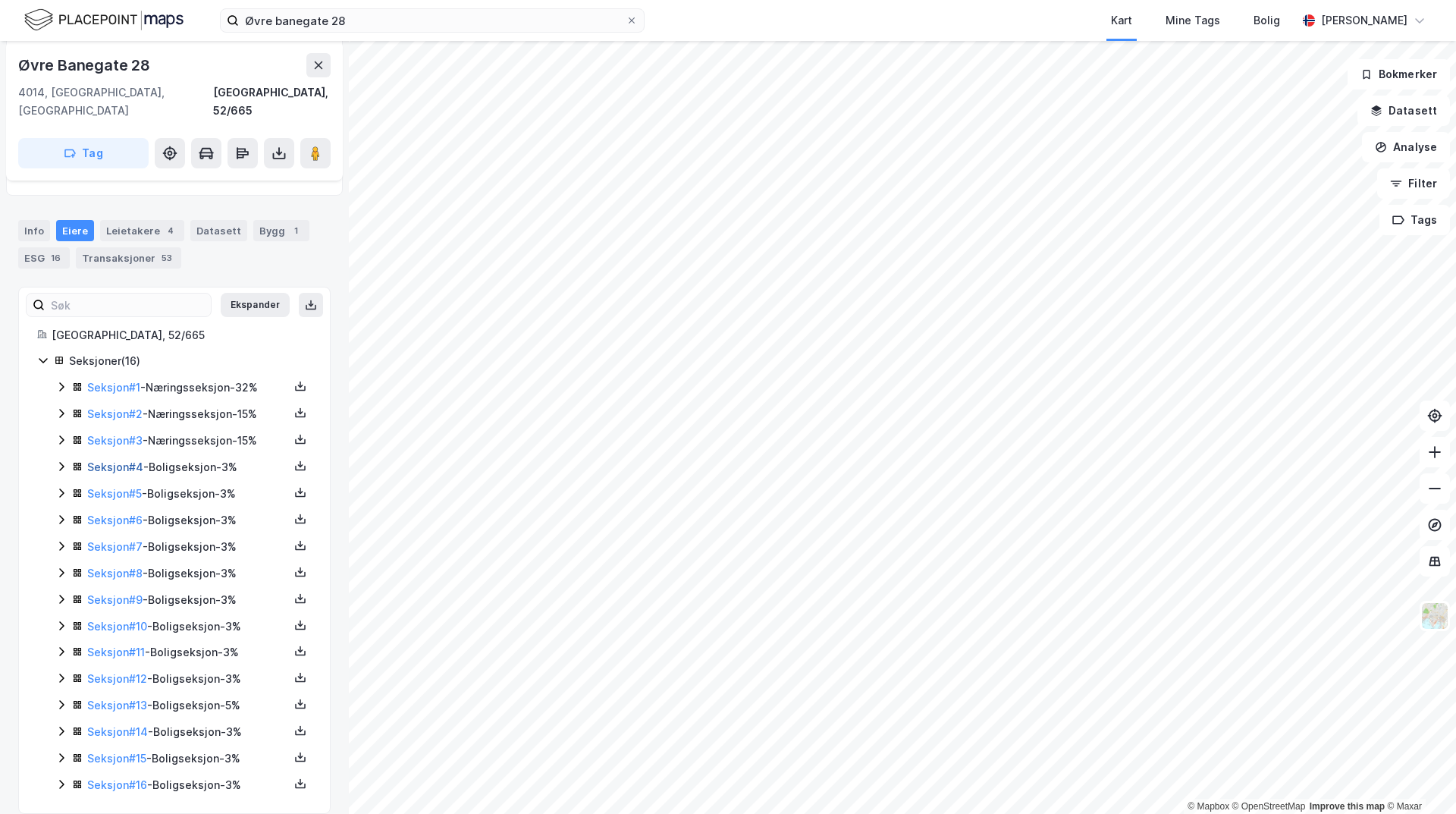
click at [112, 460] on link "Seksjon # 4" at bounding box center [115, 467] width 56 height 13
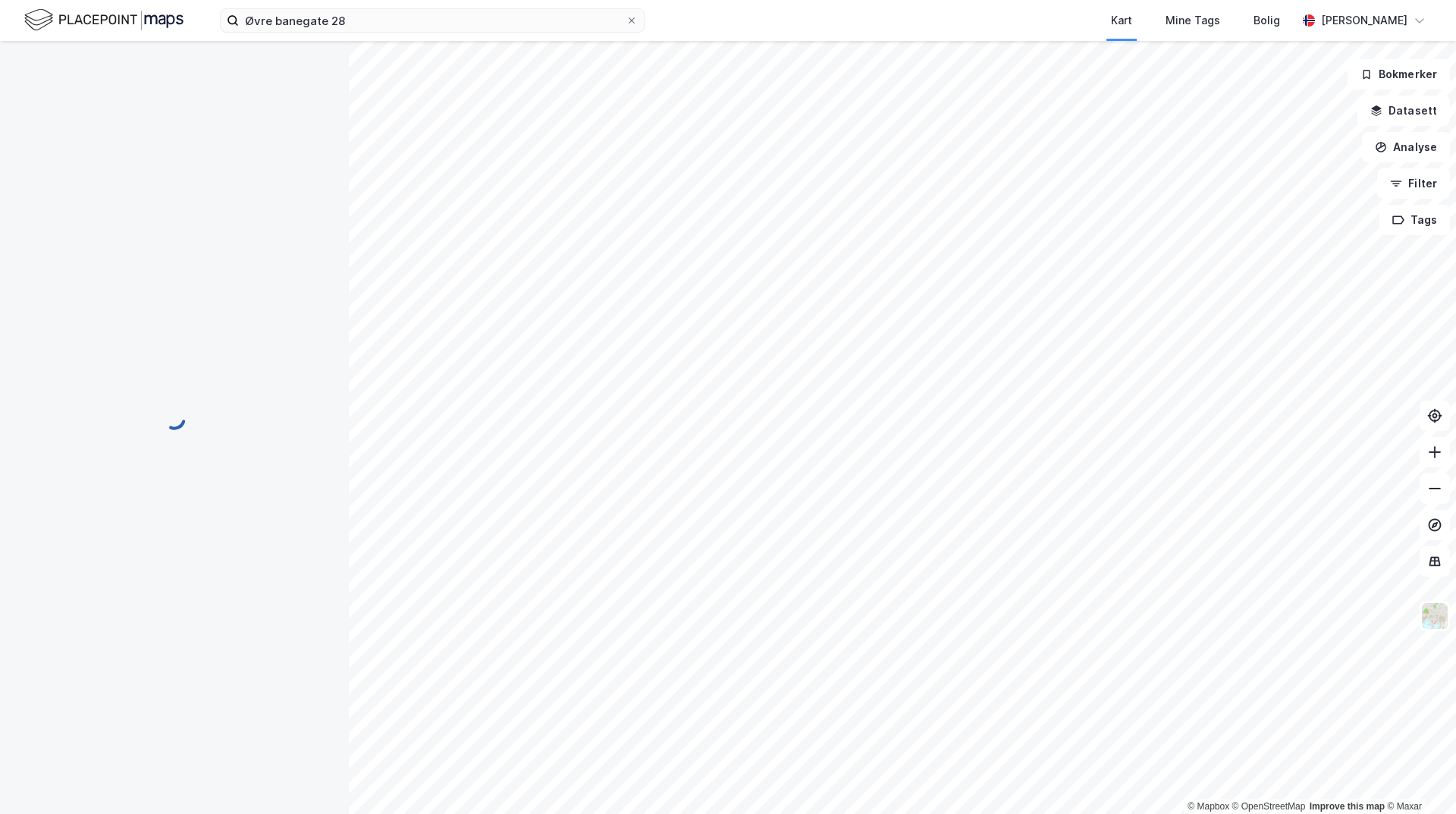
scroll to position [49, 0]
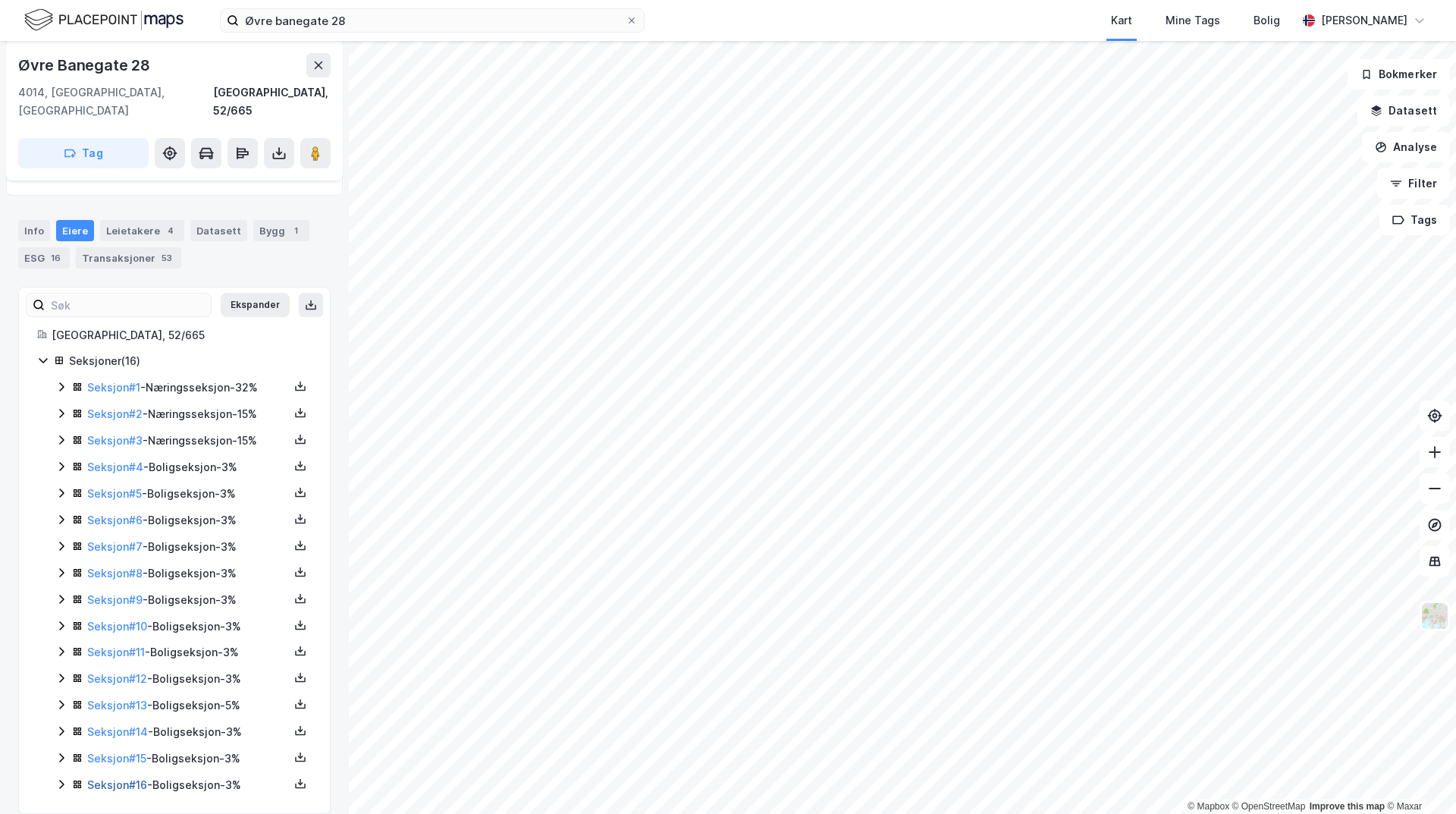
click at [106, 778] on link "Seksjon # 16" at bounding box center [117, 785] width 60 height 13
click at [119, 752] on link "Seksjon # 15" at bounding box center [116, 758] width 59 height 13
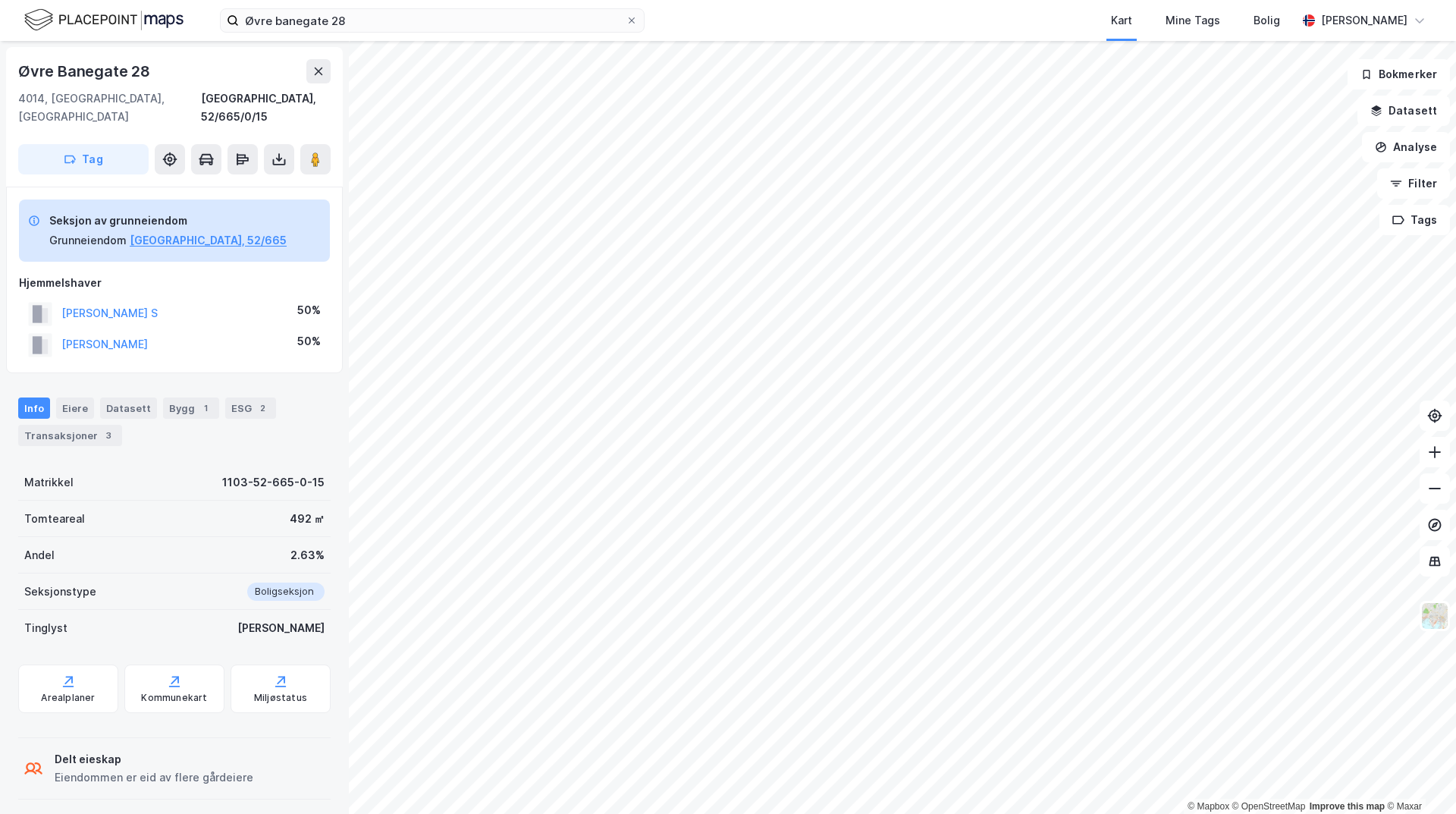
scroll to position [40, 0]
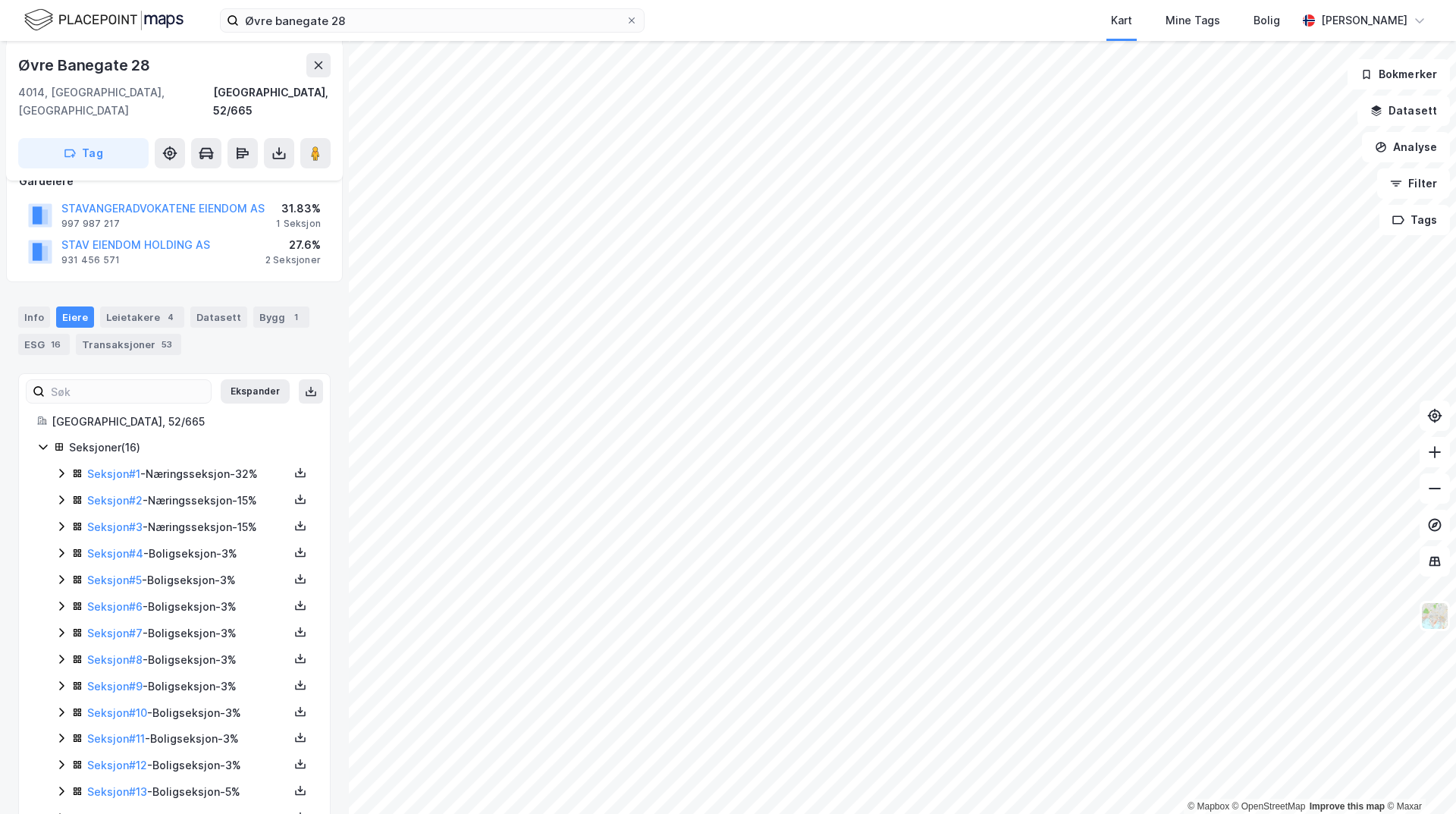
scroll to position [289, 0]
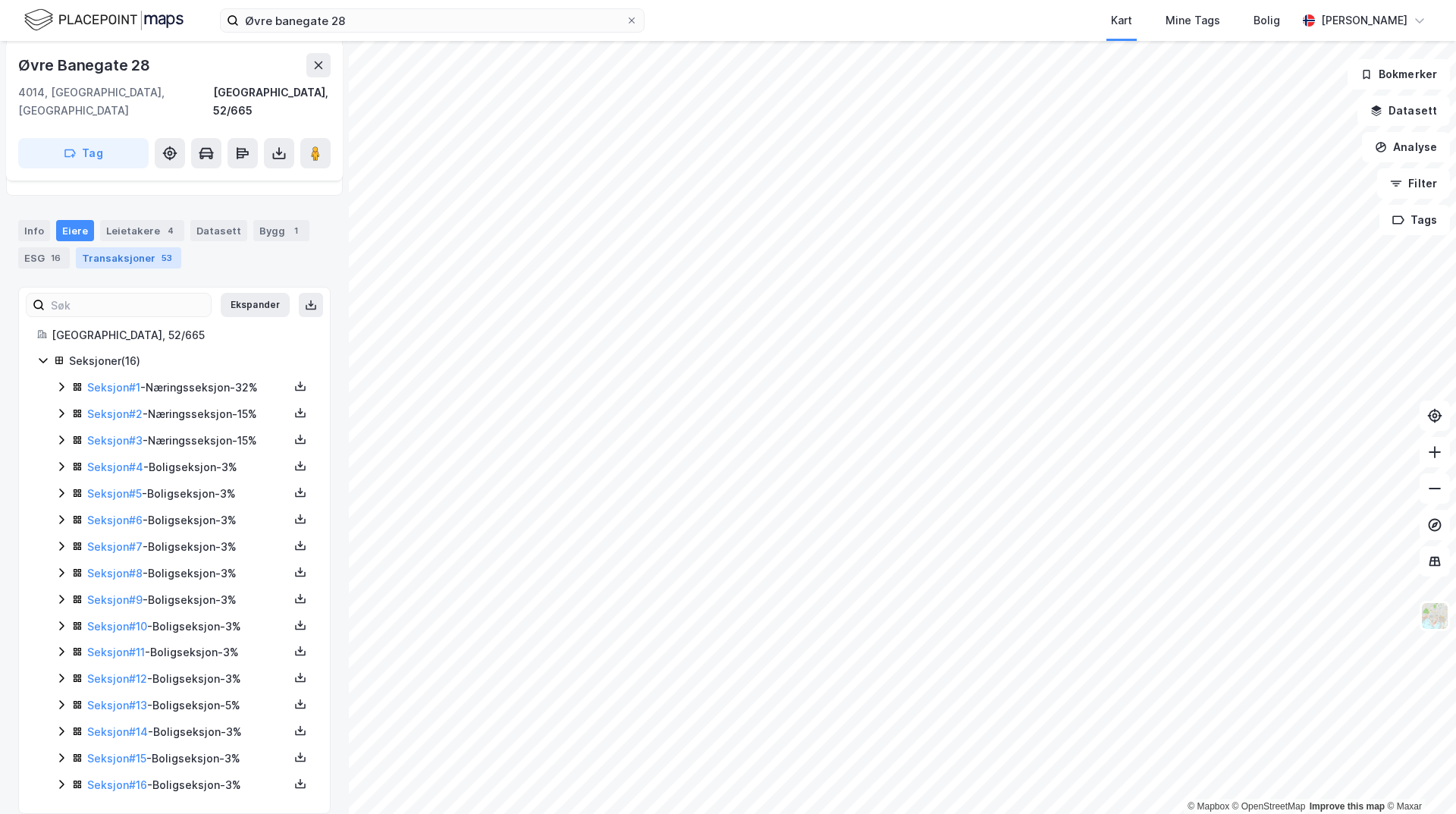
click at [143, 247] on div "Transaksjoner 53" at bounding box center [128, 258] width 105 height 22
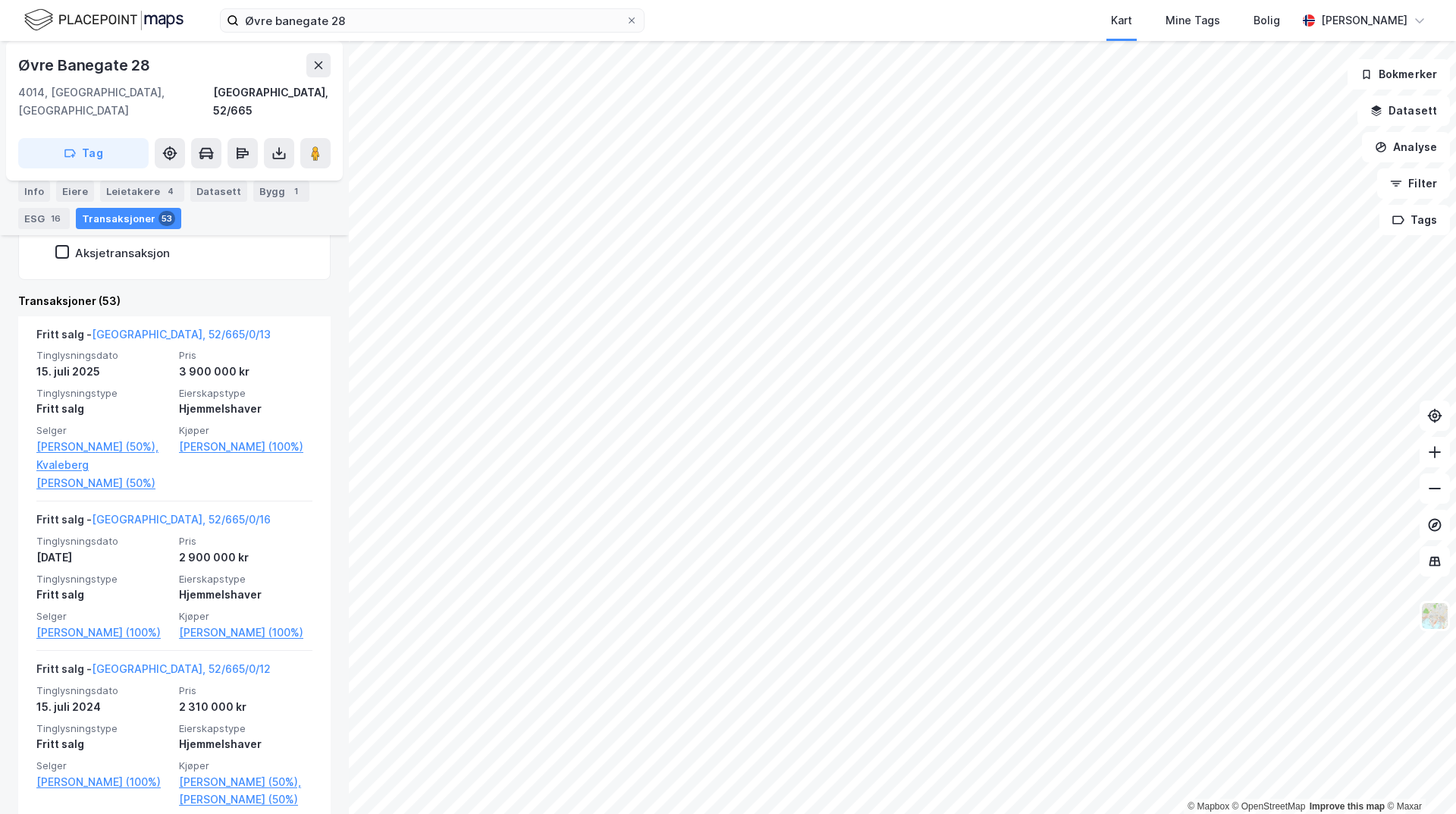
scroll to position [531, 0]
